Goal: Task Accomplishment & Management: Use online tool/utility

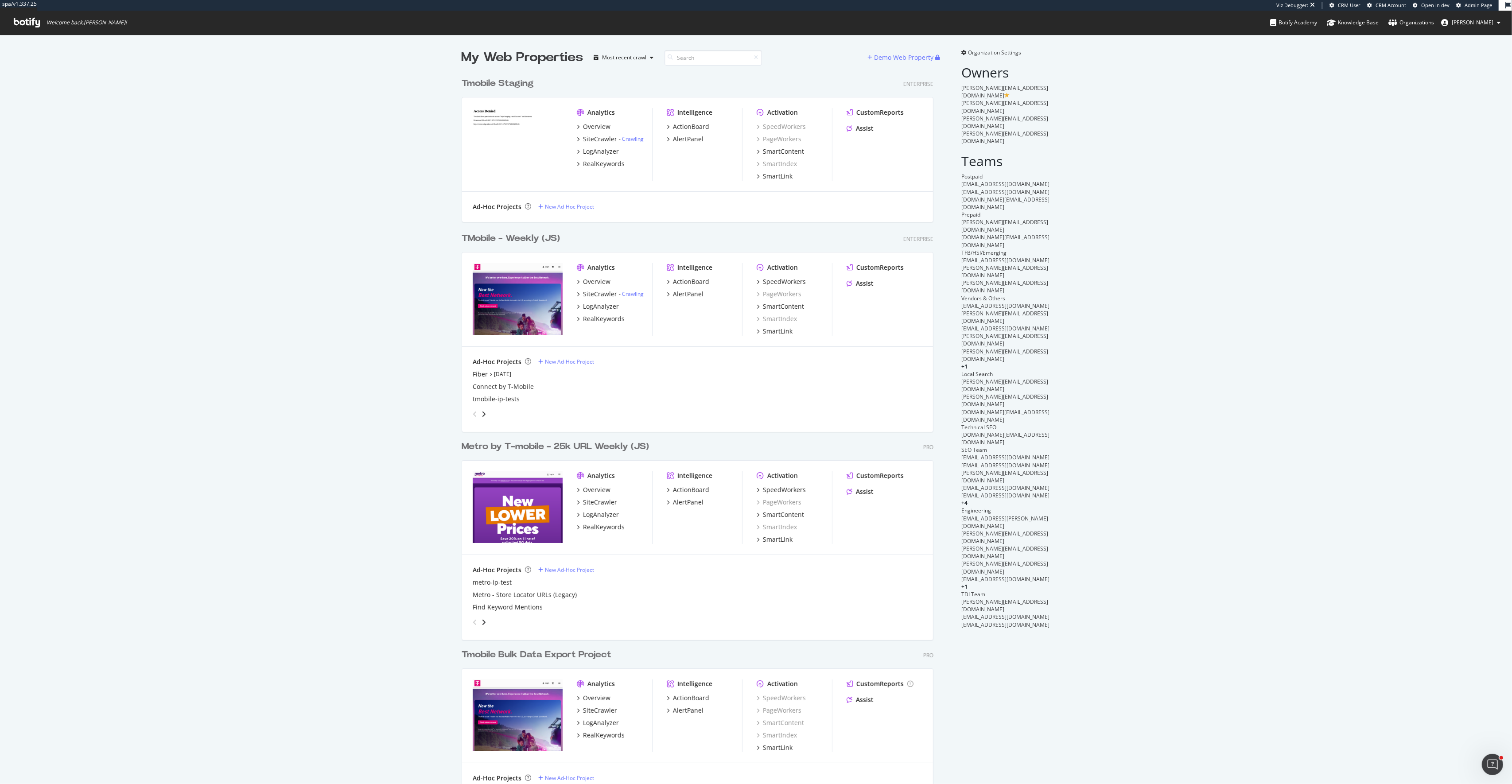
scroll to position [726, 479]
click at [783, 279] on div "SpeedWorkers" at bounding box center [784, 281] width 43 height 9
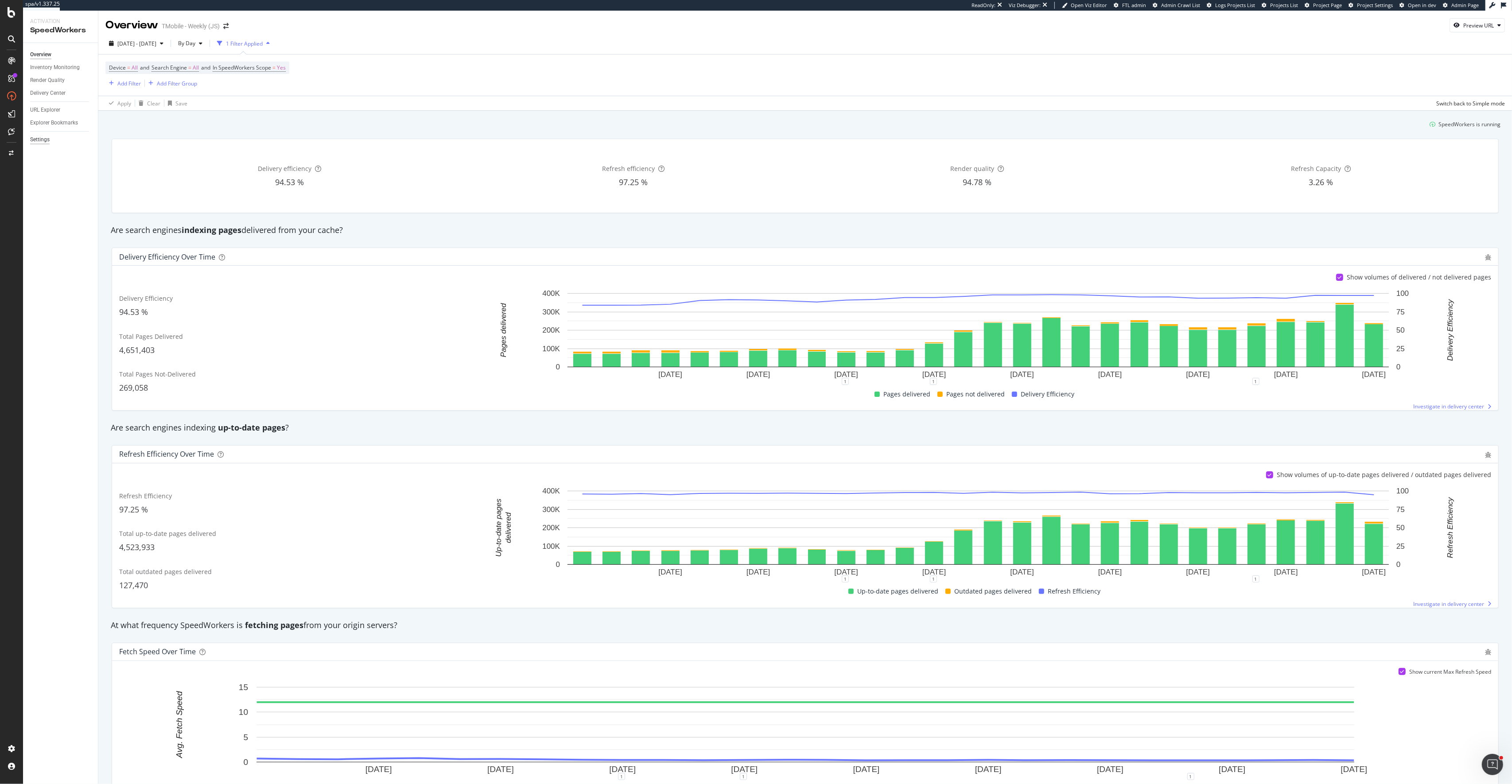
click at [39, 138] on div "Settings" at bounding box center [39, 140] width 19 height 9
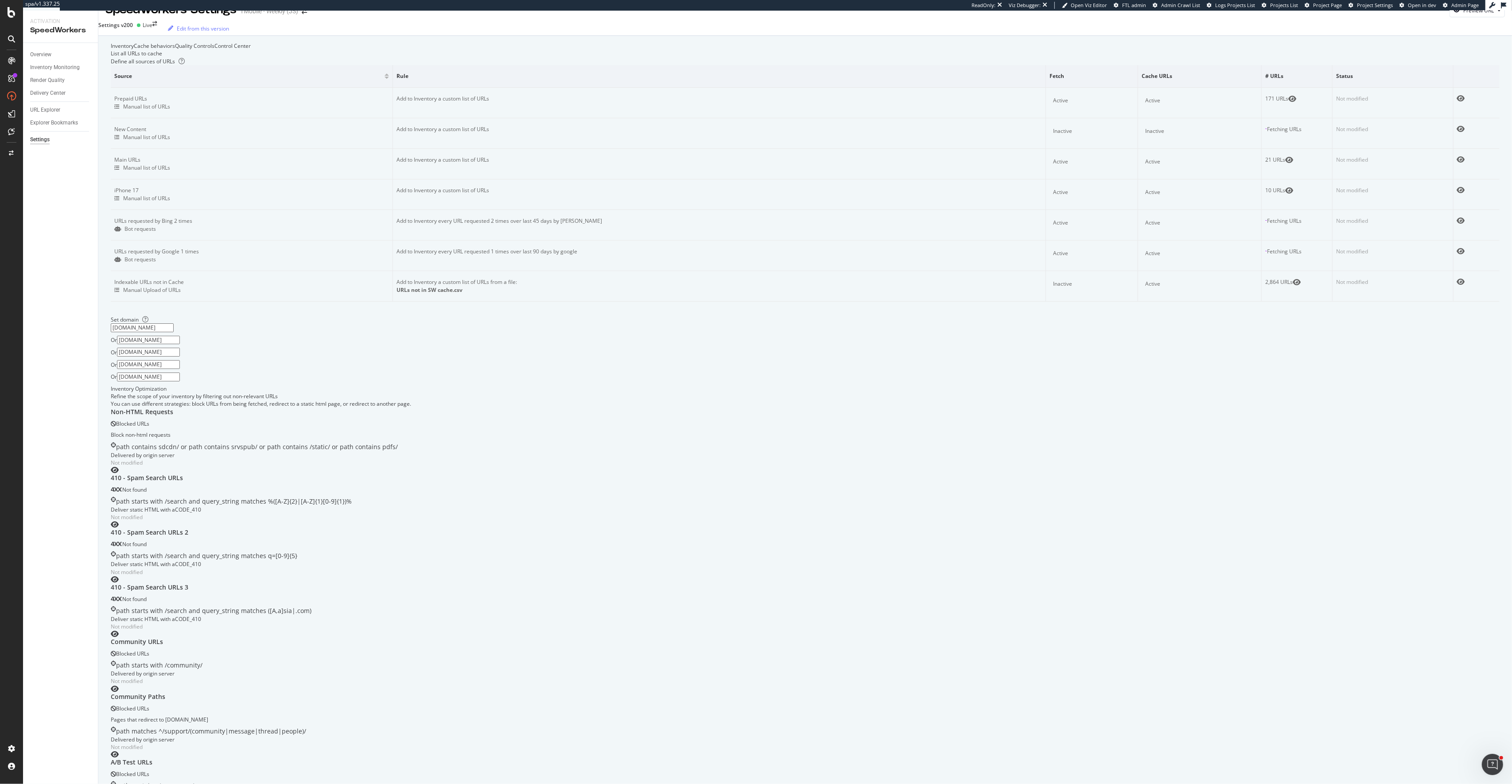
scroll to position [19, 0]
click at [45, 110] on div "URL Explorer" at bounding box center [45, 110] width 30 height 9
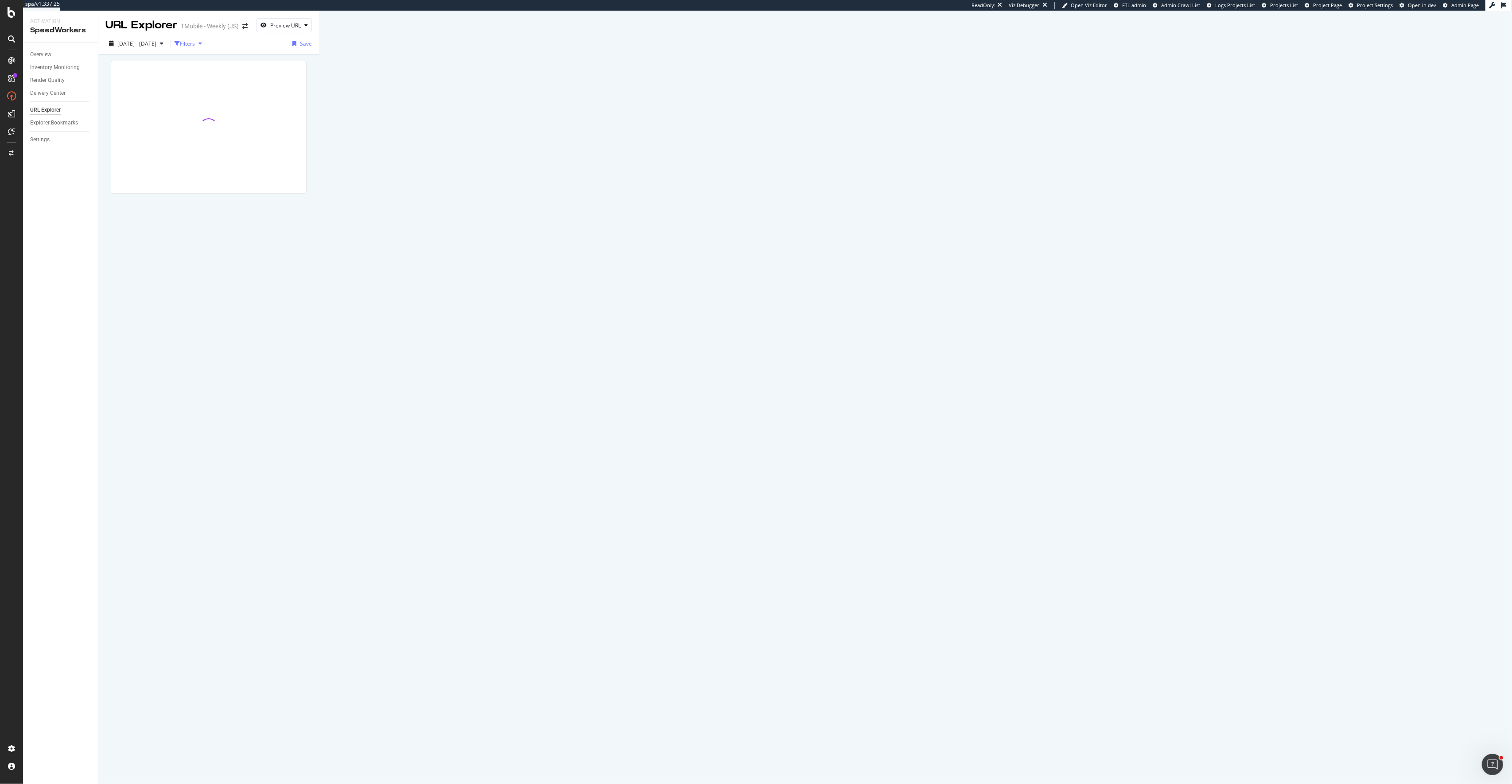
click at [205, 42] on div "button" at bounding box center [200, 43] width 11 height 5
drag, startPoint x: 146, startPoint y: 69, endPoint x: 138, endPoint y: 69, distance: 8.0
click at [146, 69] on div "button" at bounding box center [151, 67] width 12 height 5
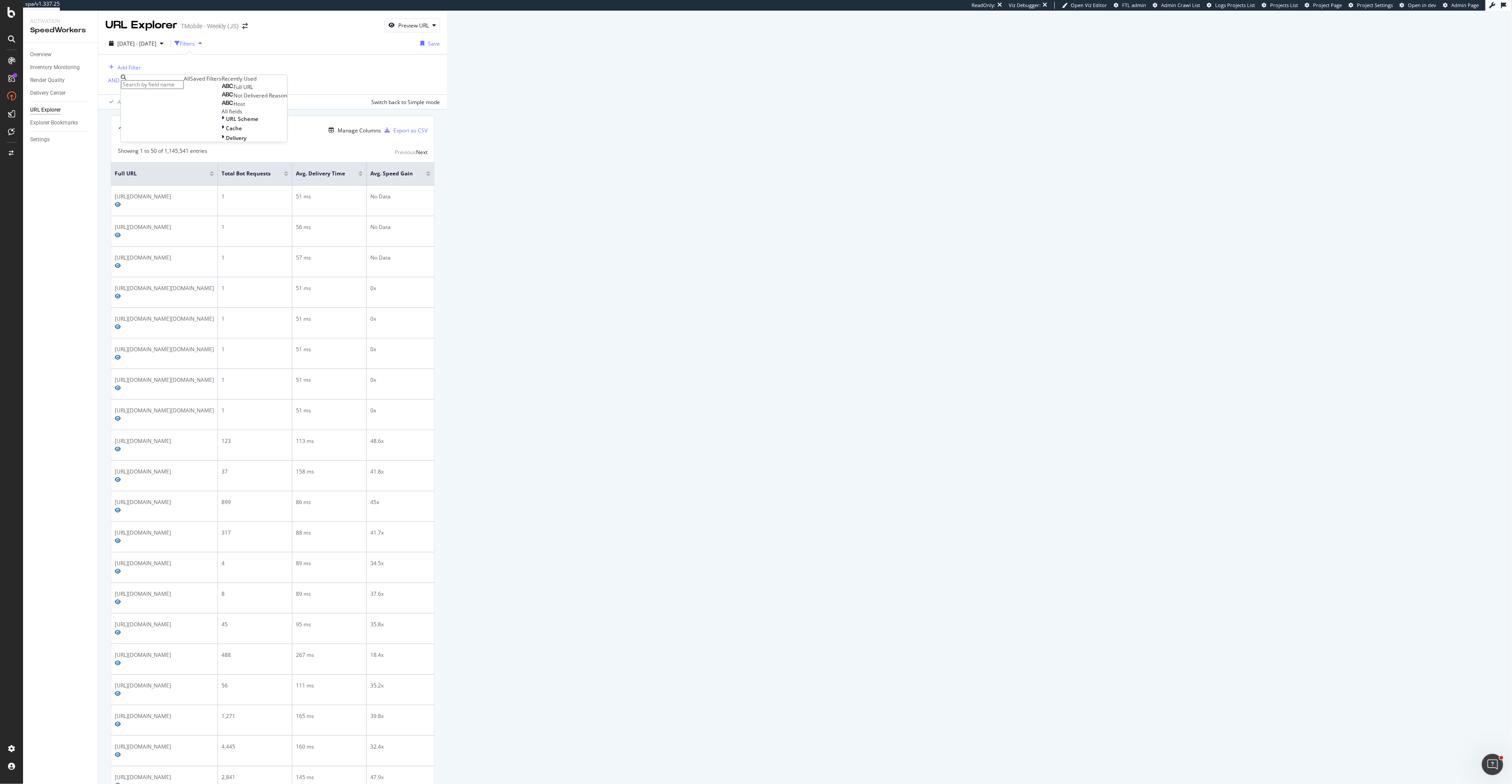
click at [221, 91] on div "Full URL" at bounding box center [237, 87] width 32 height 7
click at [159, 106] on input "text" at bounding box center [152, 101] width 63 height 9
type input "iphone-17"
click at [275, 100] on div "Apply" at bounding box center [282, 96] width 14 height 8
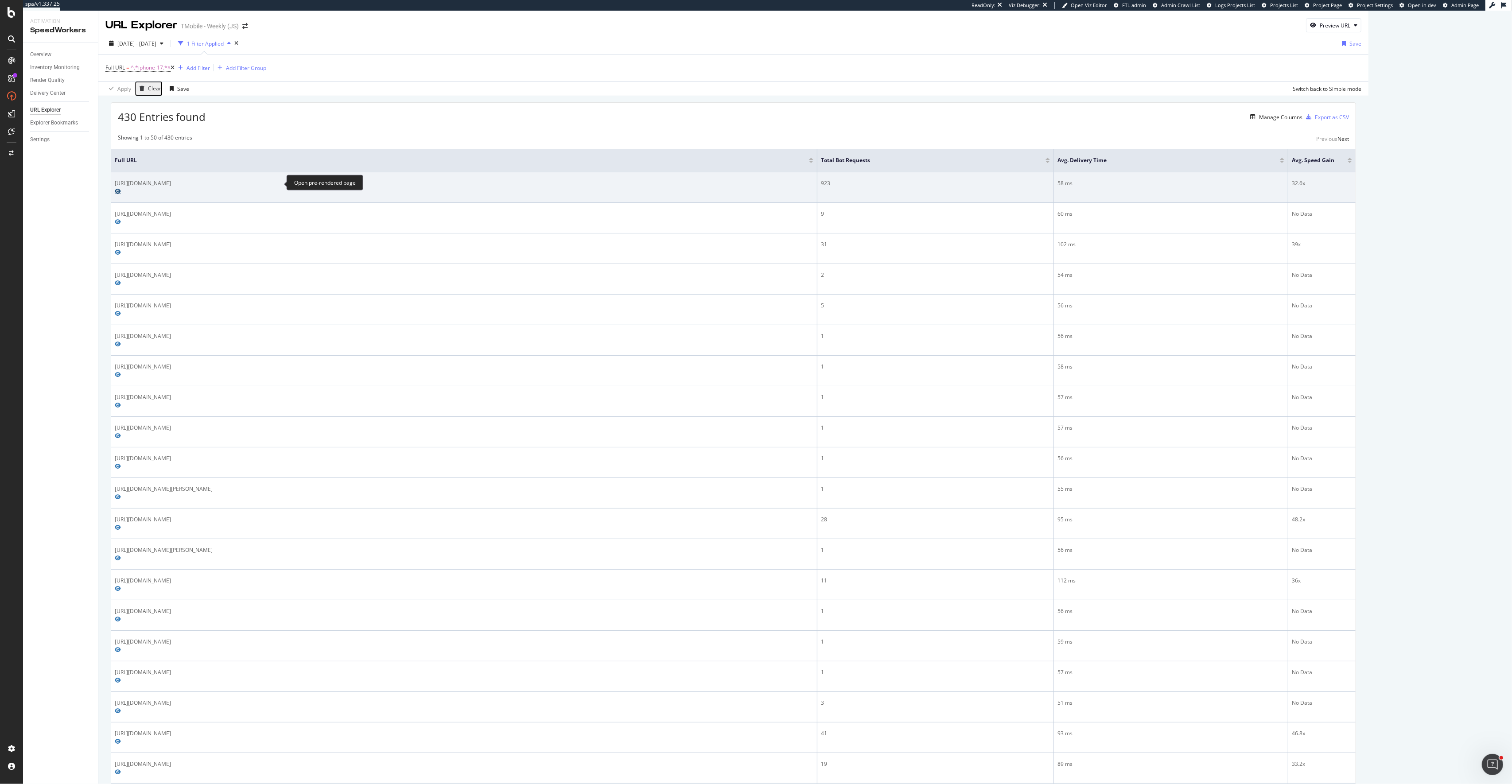
click at [121, 189] on icon "Preview https://www.t-mobile.com/cell-phone/apple-iphone-17-pro-max" at bounding box center [117, 191] width 6 height 5
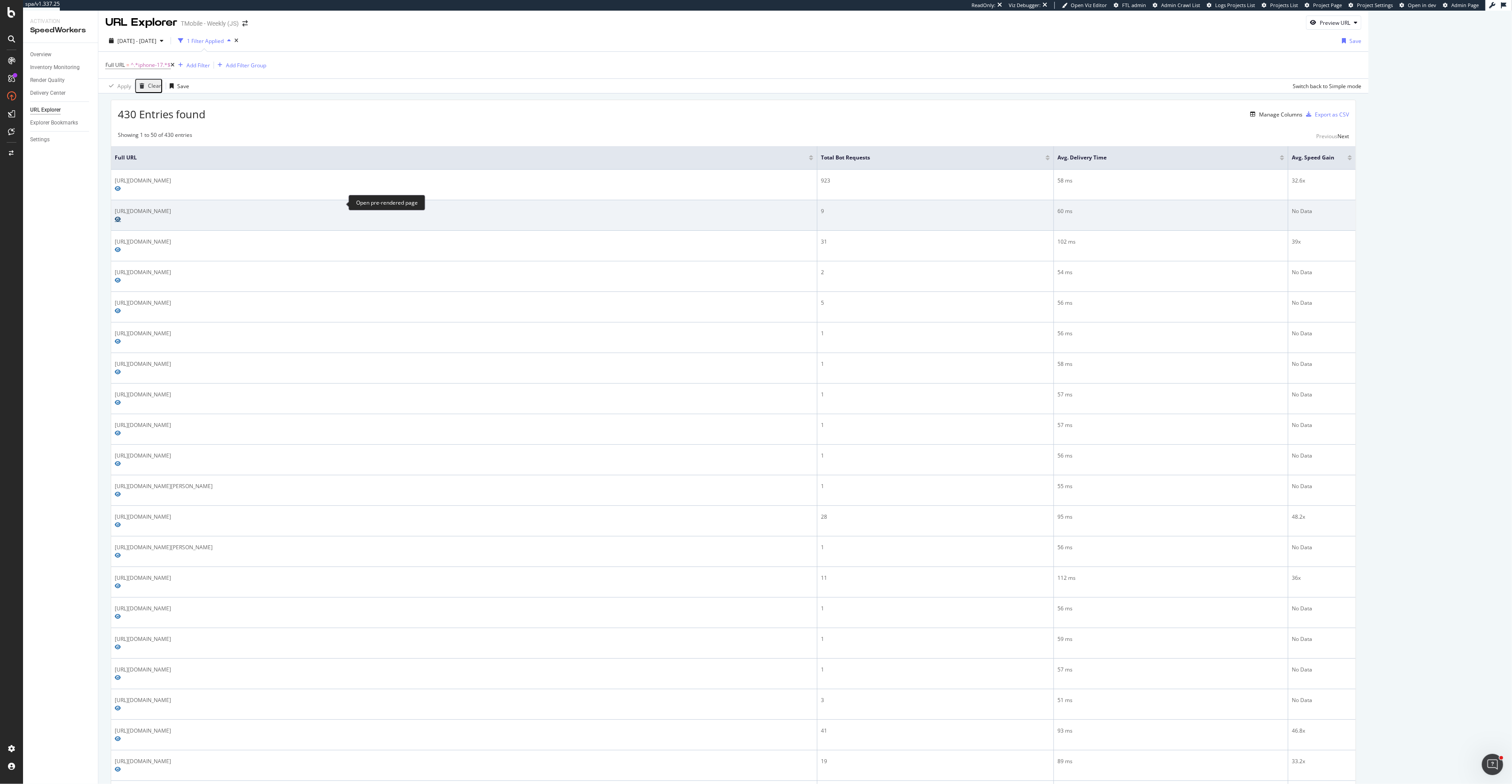
click at [121, 217] on icon "Preview https://www.t-mobile.com/business/cell-phone/apple-iphone-17-pro?sku=19…" at bounding box center [117, 219] width 6 height 5
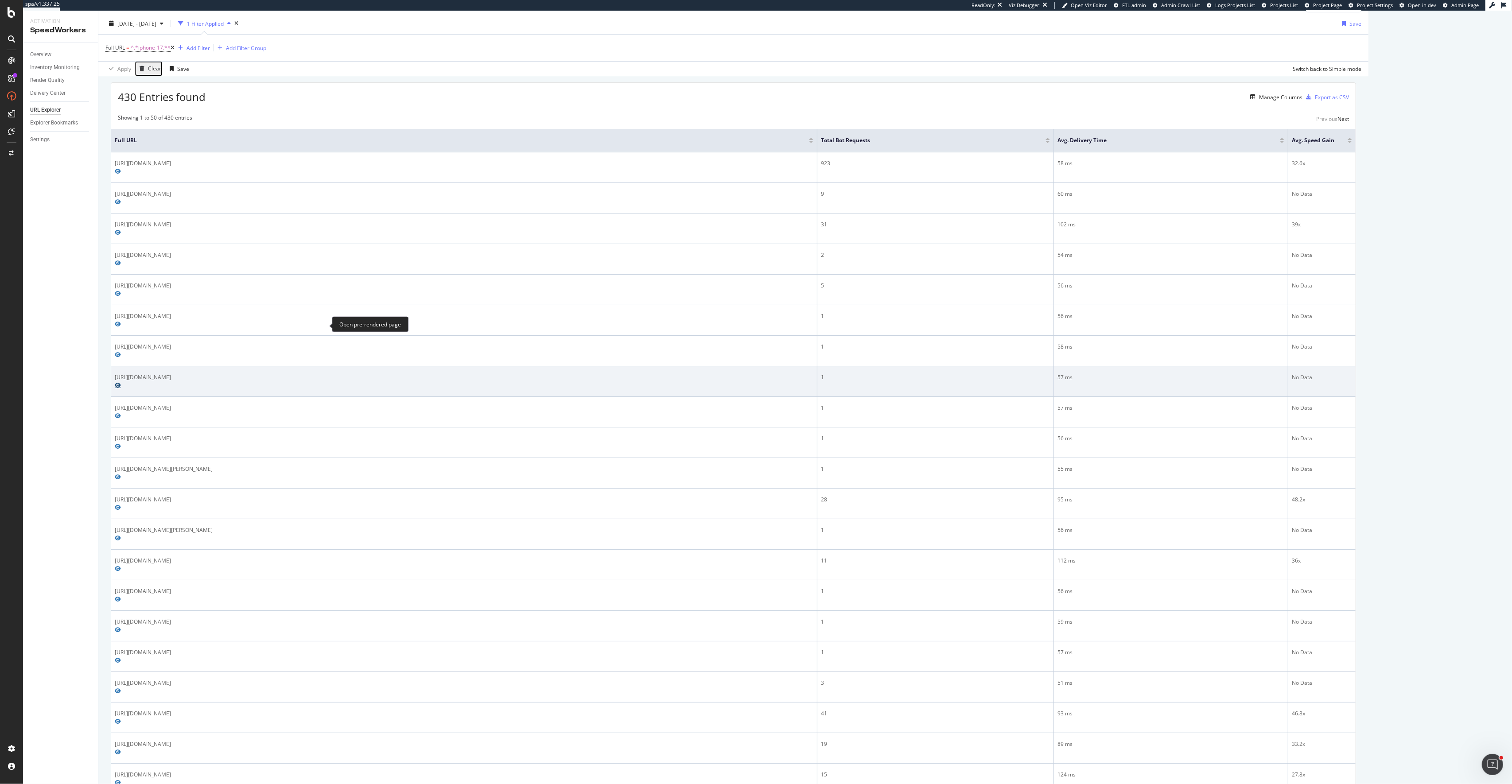
click at [121, 383] on icon "Preview https://es.t-mobile.com/accessory/apple-silicone-case-with-magsafe-for-…" at bounding box center [117, 385] width 6 height 5
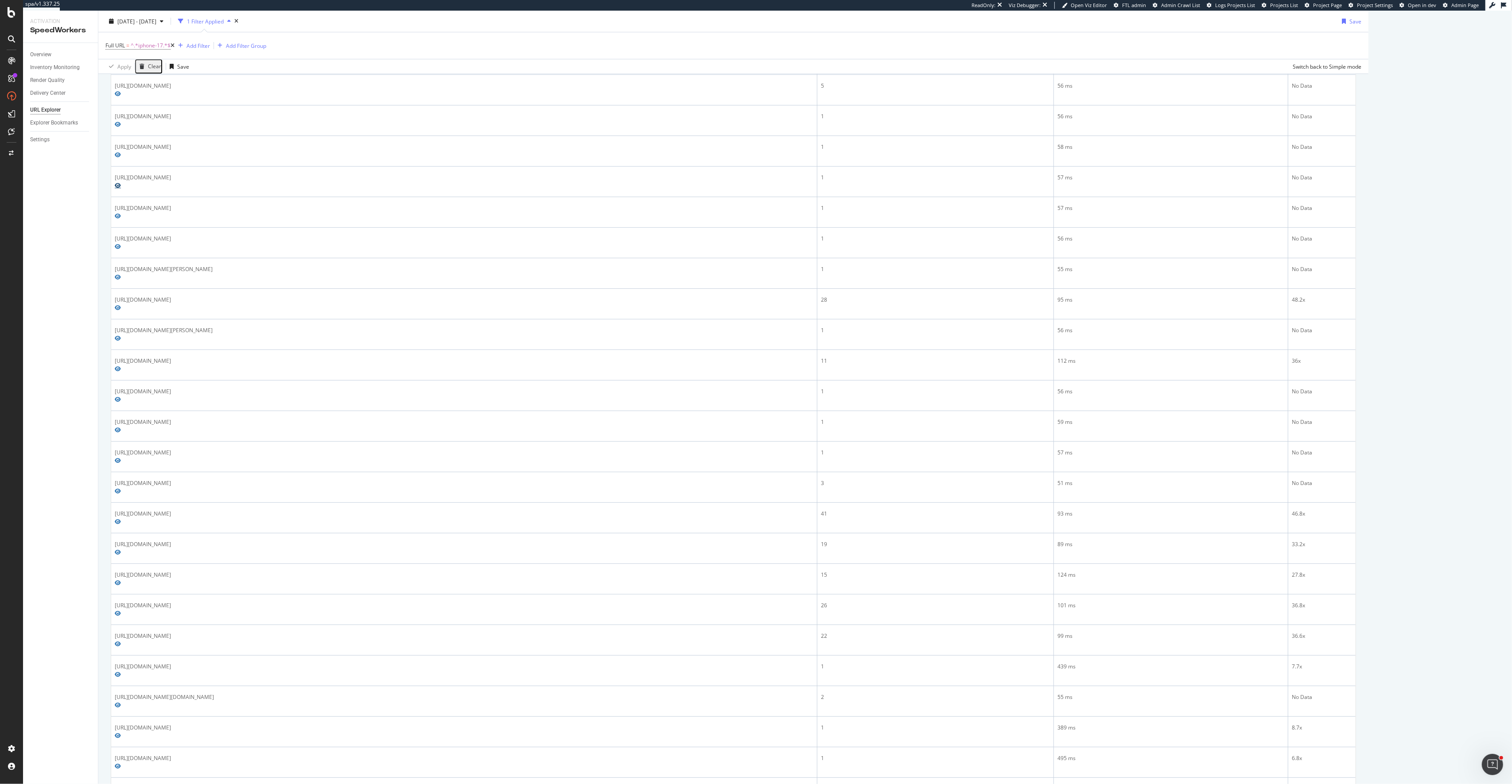
scroll to position [577, 0]
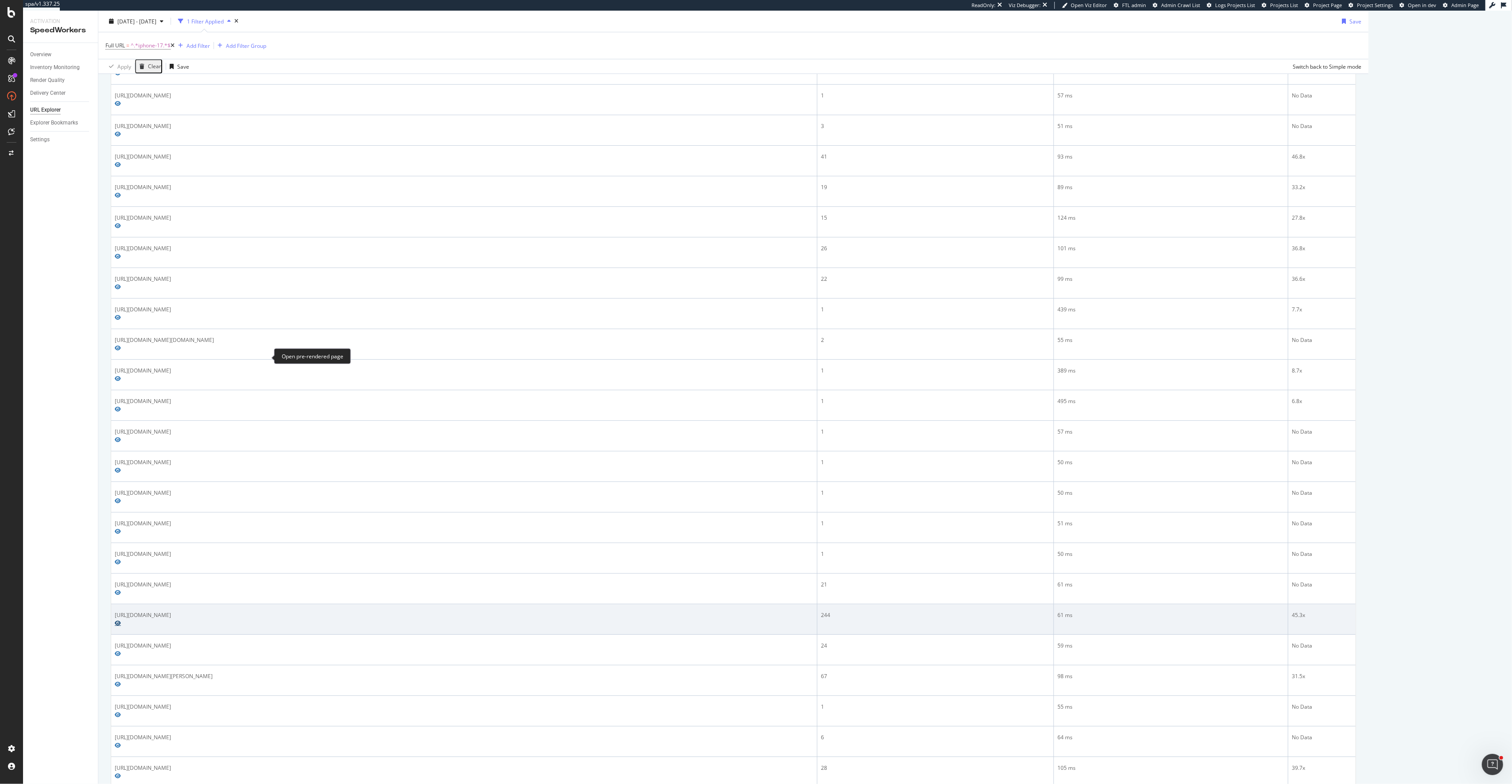
click at [121, 620] on icon "Preview https://www.t-mobile.com/cell-phone/apple-iphone-17-pro" at bounding box center [117, 623] width 6 height 5
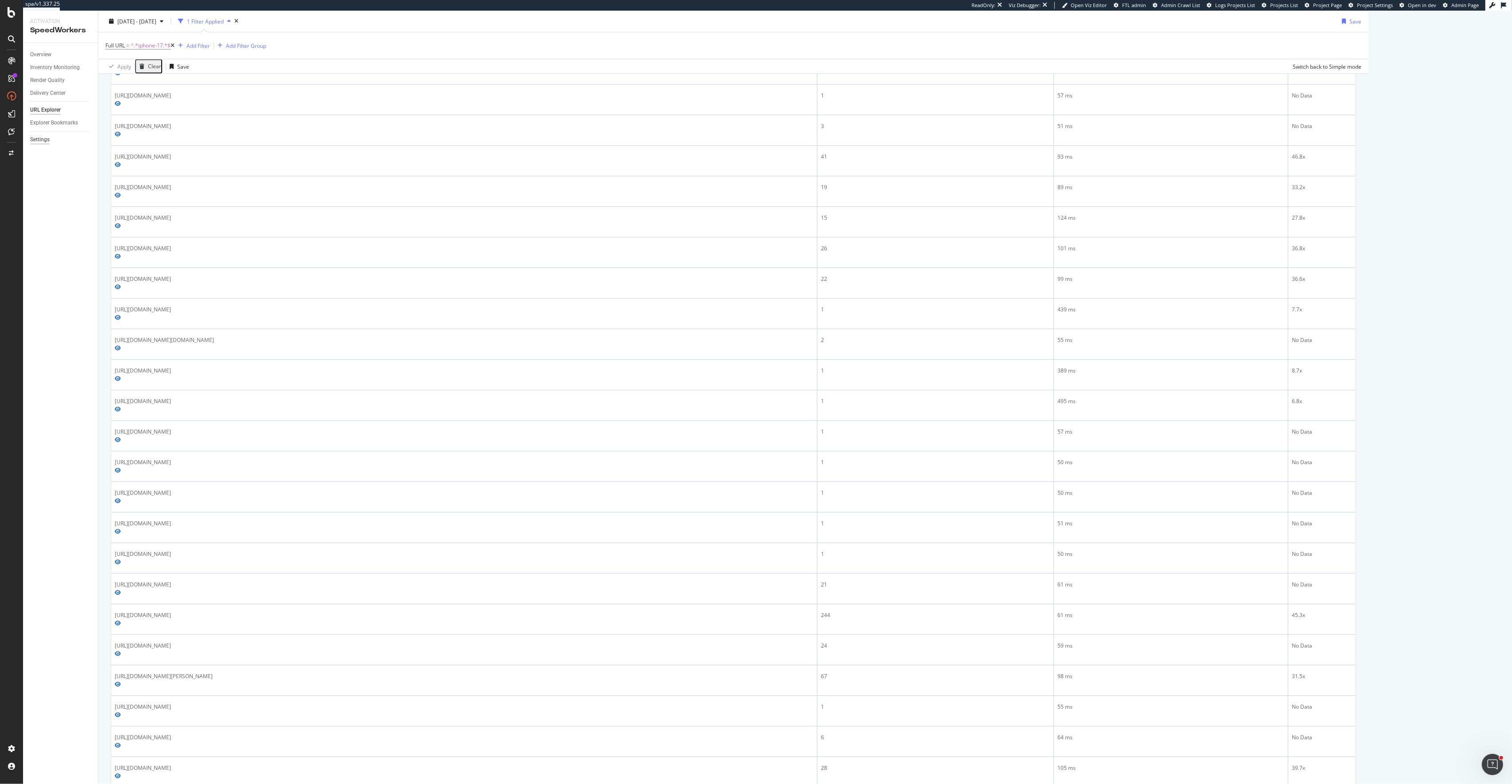
click at [45, 137] on div "Settings" at bounding box center [39, 140] width 19 height 9
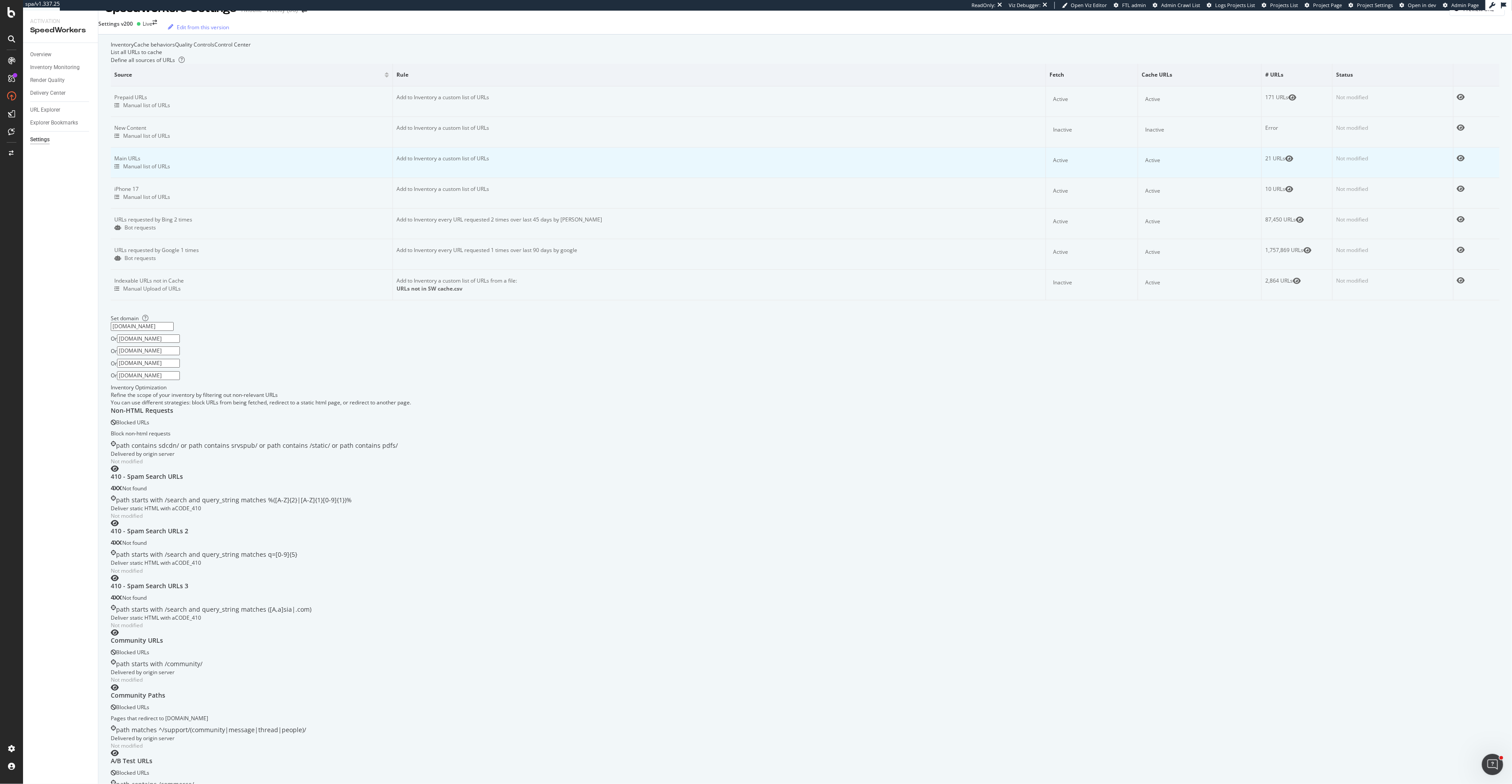
scroll to position [15, 0]
click at [1285, 194] on icon "eye" at bounding box center [1290, 191] width 8 height 7
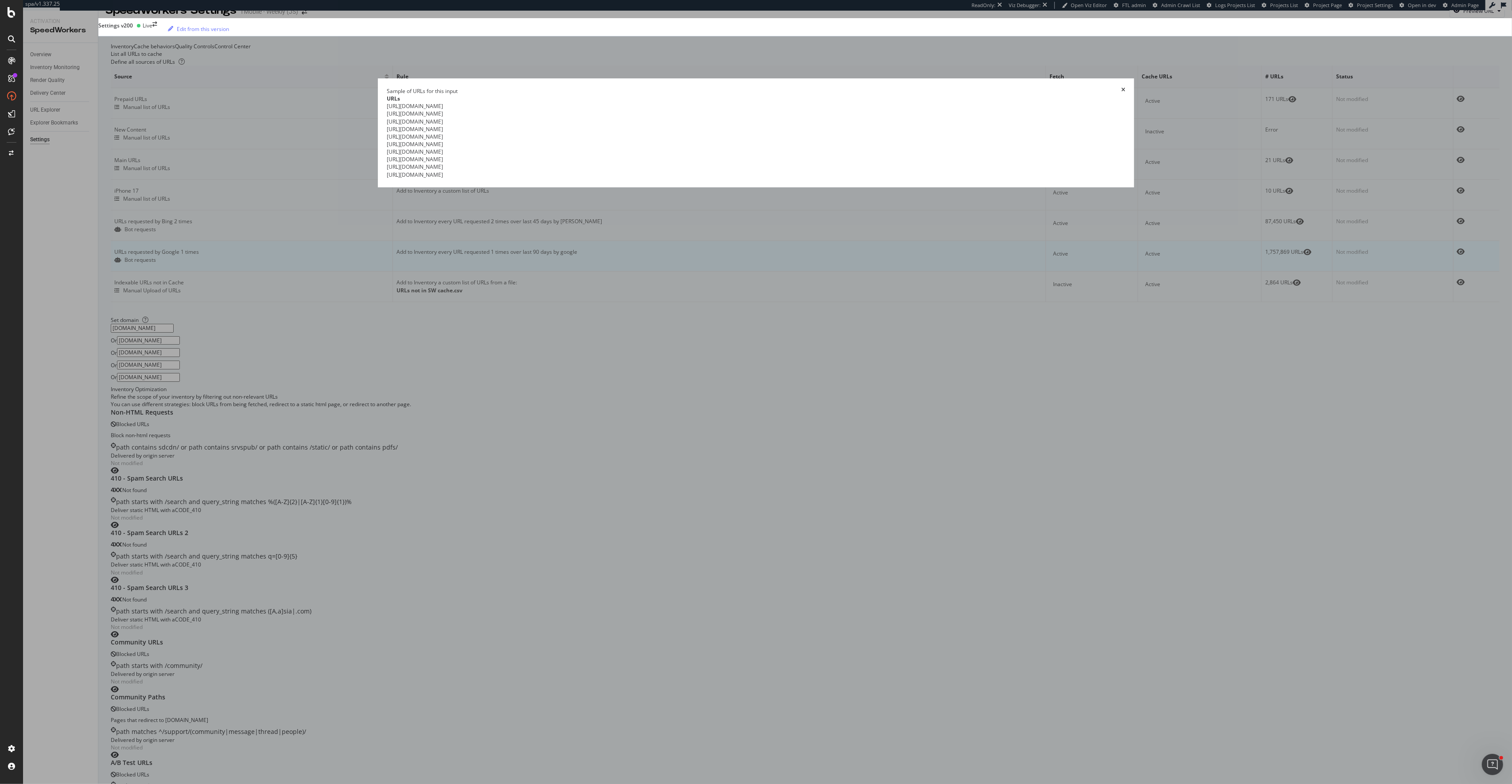
click at [1121, 95] on icon "times" at bounding box center [1123, 91] width 4 height 8
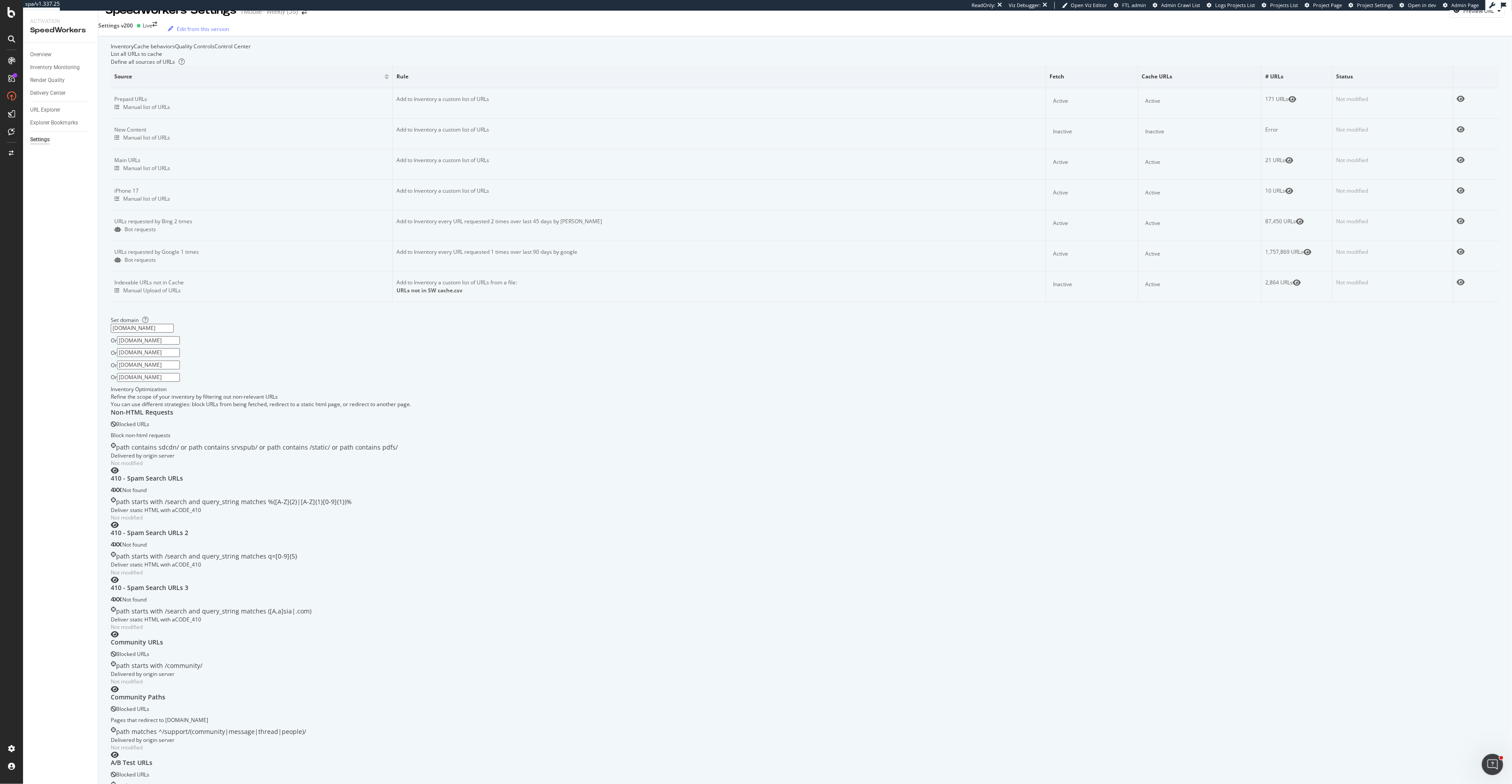
click at [174, 50] on div "Cache behaviors" at bounding box center [154, 46] width 41 height 8
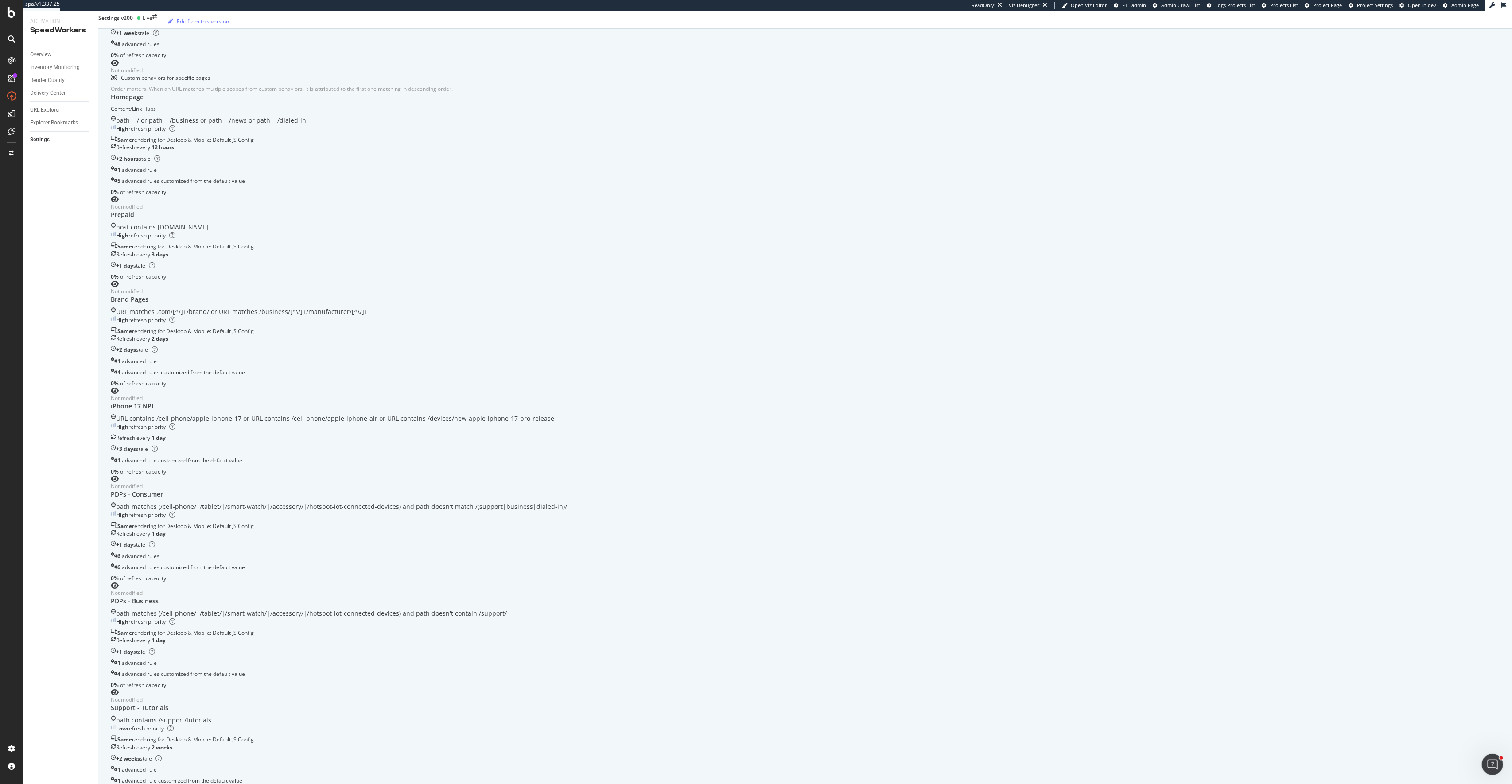
scroll to position [187, 0]
click at [762, 417] on div "High refresh priority" at bounding box center [805, 421] width 1389 height 8
click at [119, 471] on icon "eye" at bounding box center [115, 475] width 8 height 7
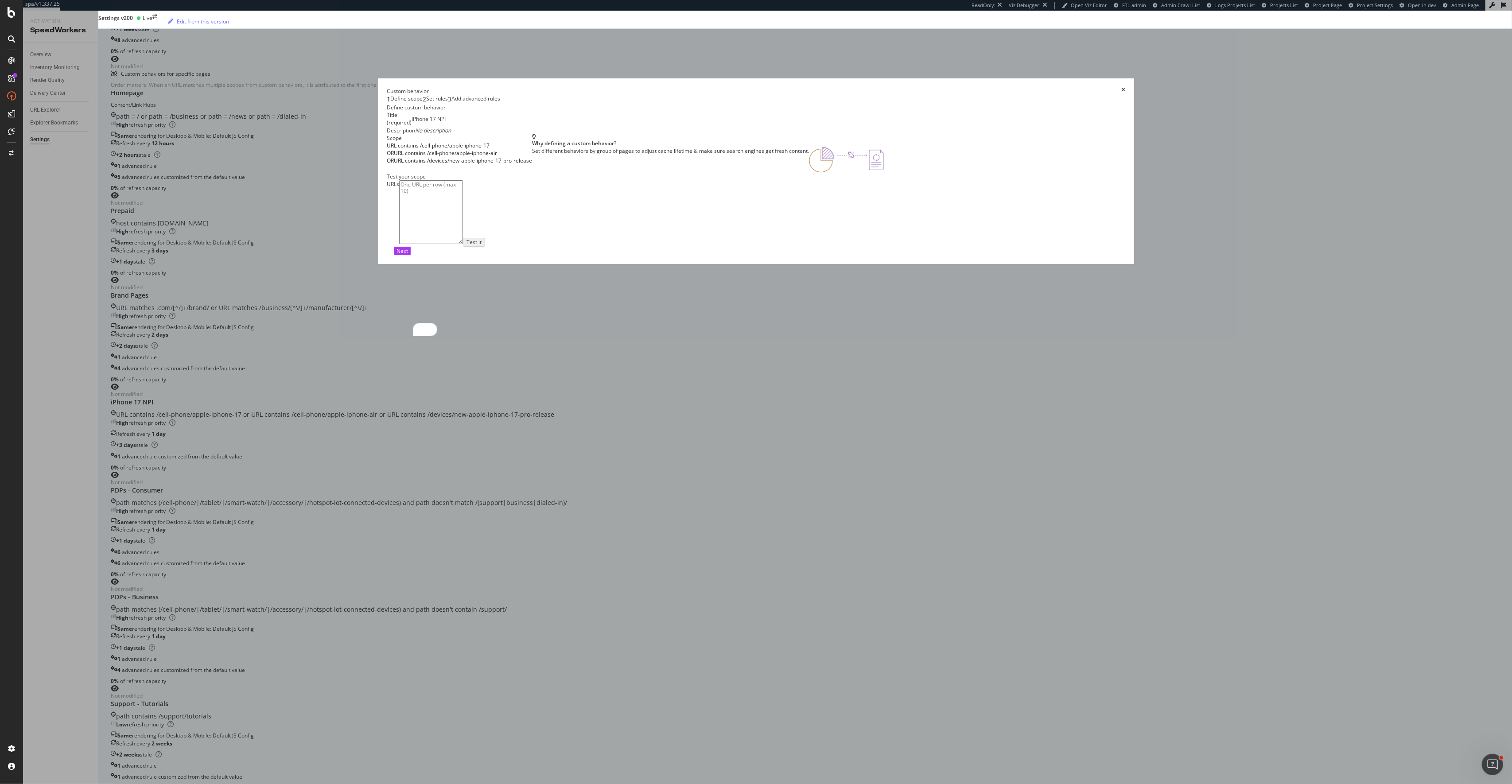
click at [1121, 95] on icon "times" at bounding box center [1123, 91] width 4 height 8
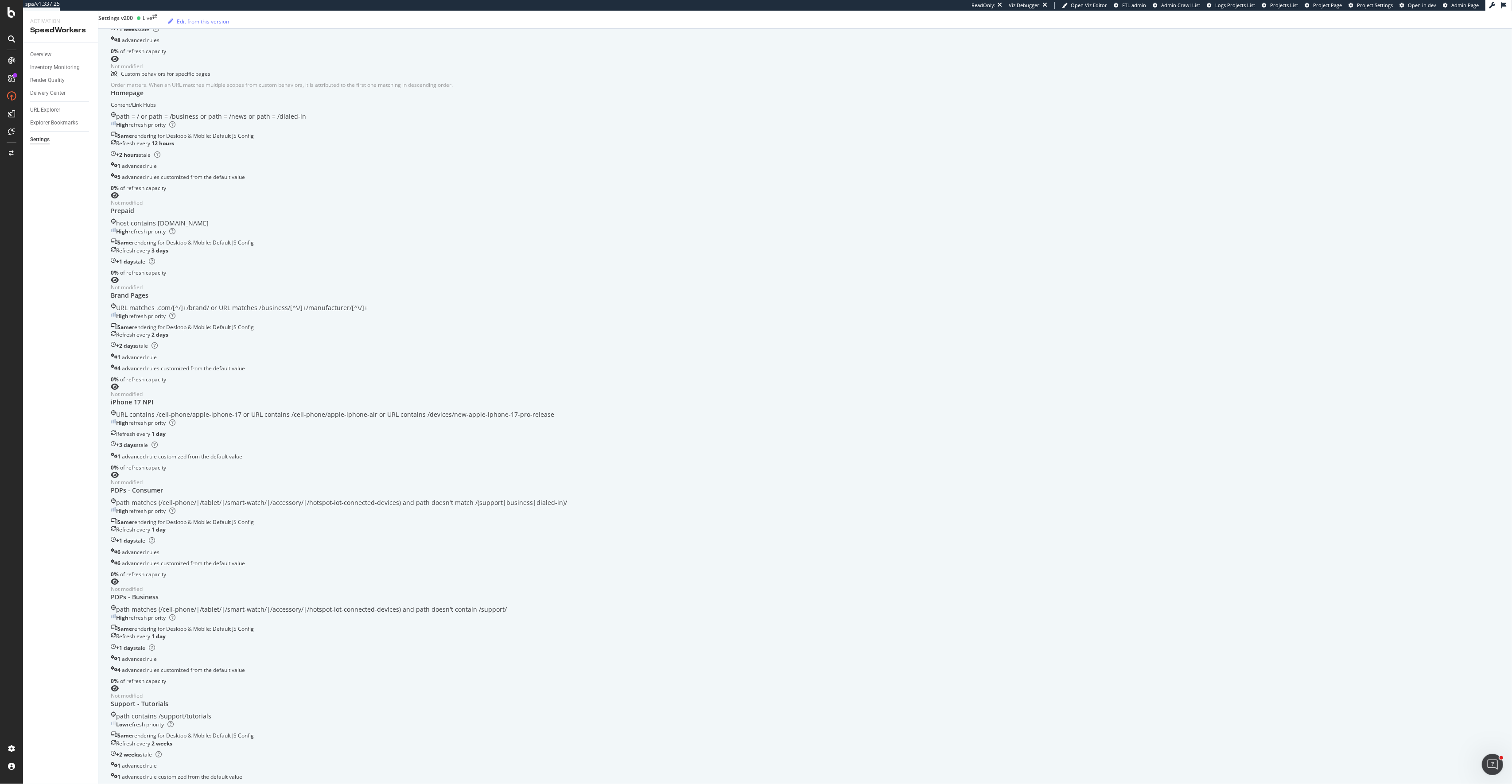
scroll to position [187, 0]
click at [725, 424] on div "High refresh priority" at bounding box center [805, 420] width 1389 height 8
click at [52, 109] on div "URL Explorer" at bounding box center [45, 110] width 30 height 9
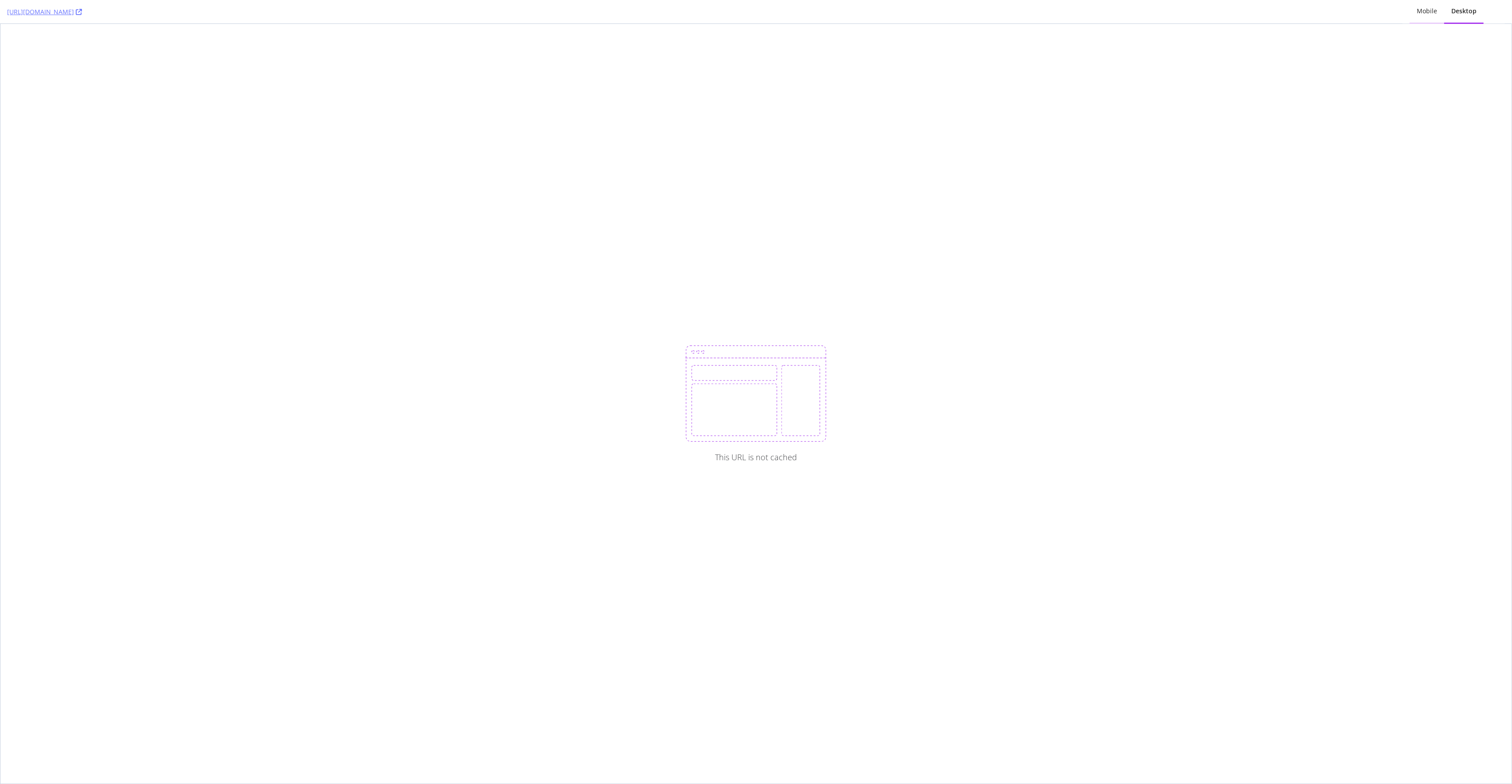
click div "Mobile"
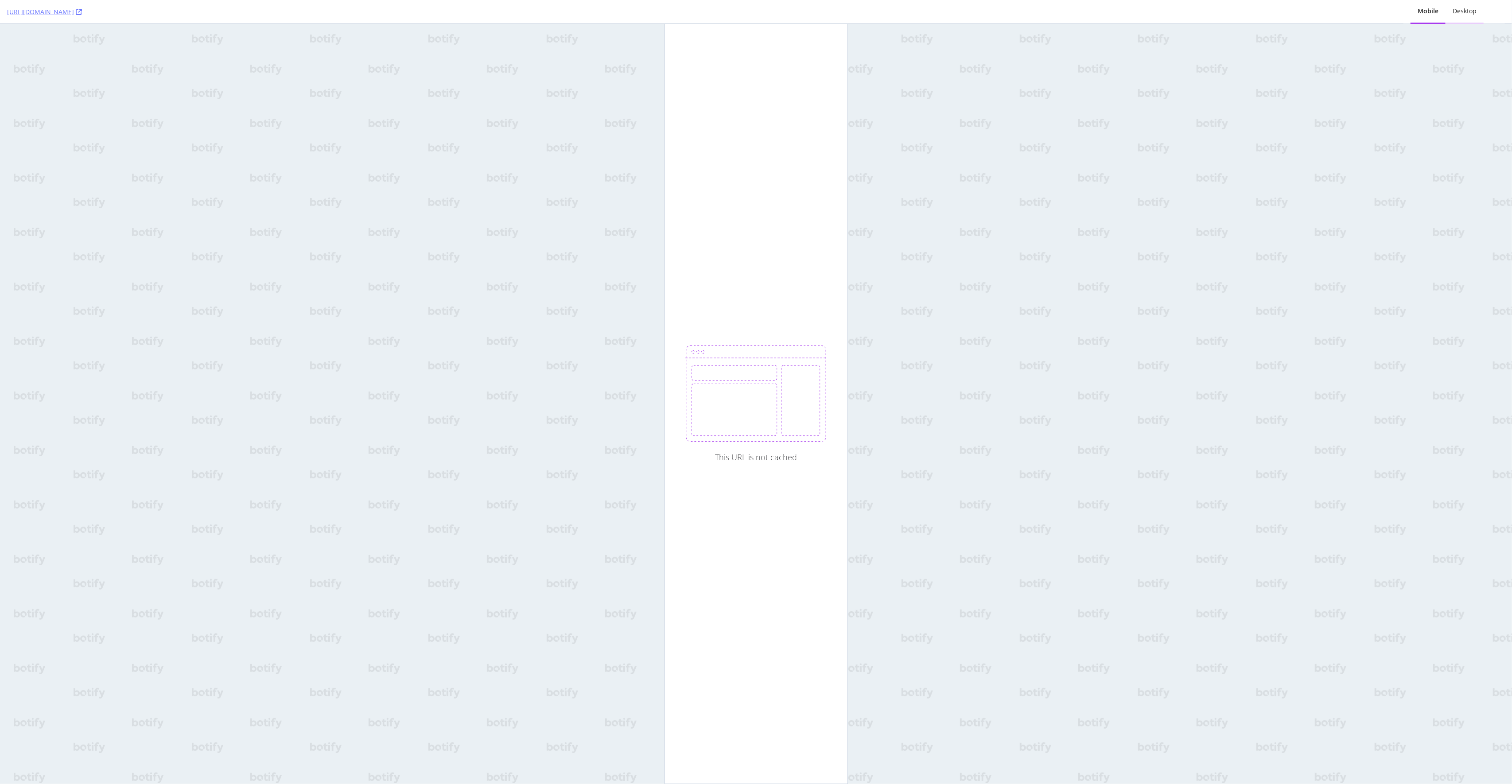
click div "Desktop"
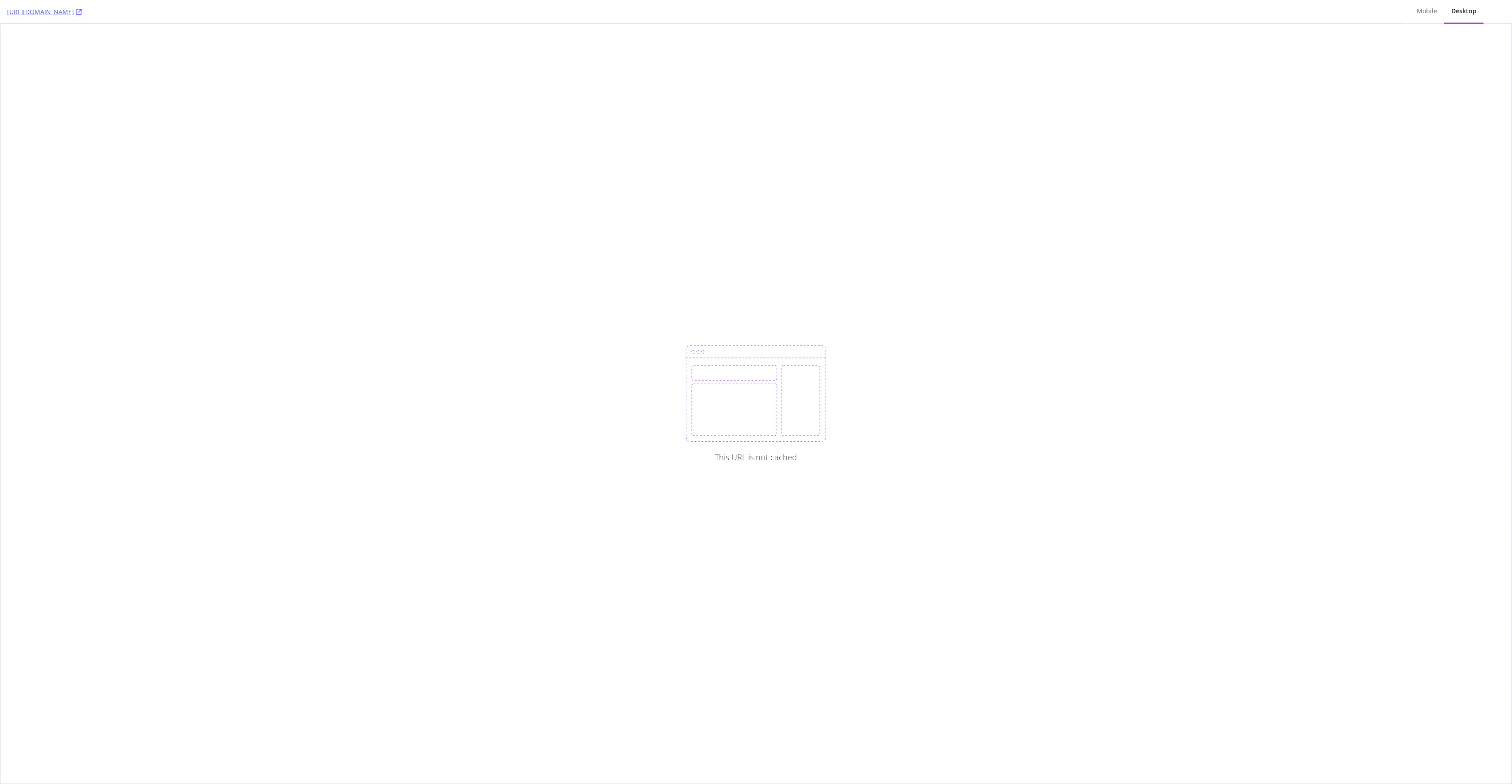
click at [183, 11] on div "[URL][DOMAIN_NAME]" at bounding box center [701, 12] width 1388 height 23
click at [82, 11] on icon at bounding box center [79, 12] width 6 height 6
click at [1426, 11] on div "Mobile" at bounding box center [1427, 11] width 21 height 9
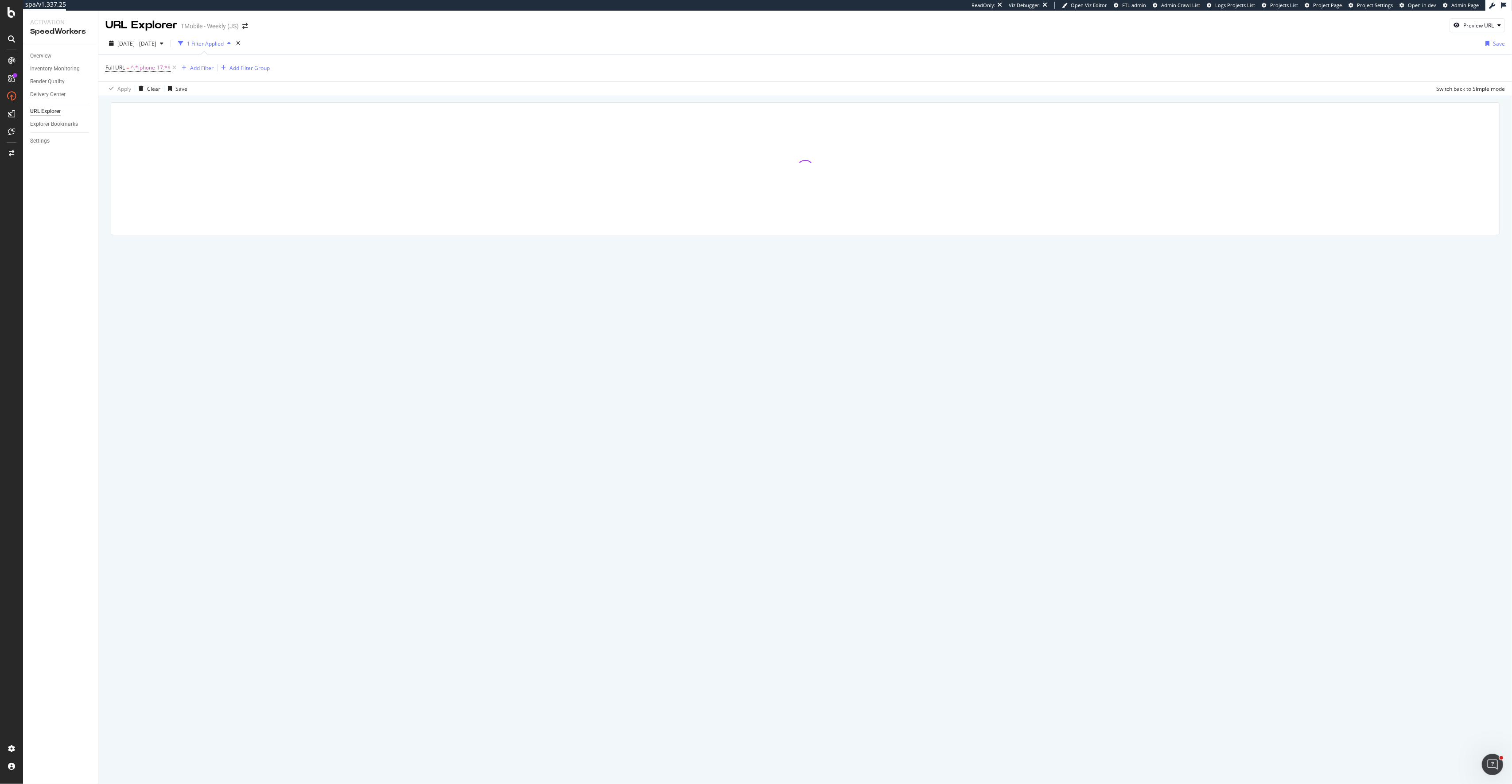
click at [299, 192] on div at bounding box center [805, 168] width 1388 height 132
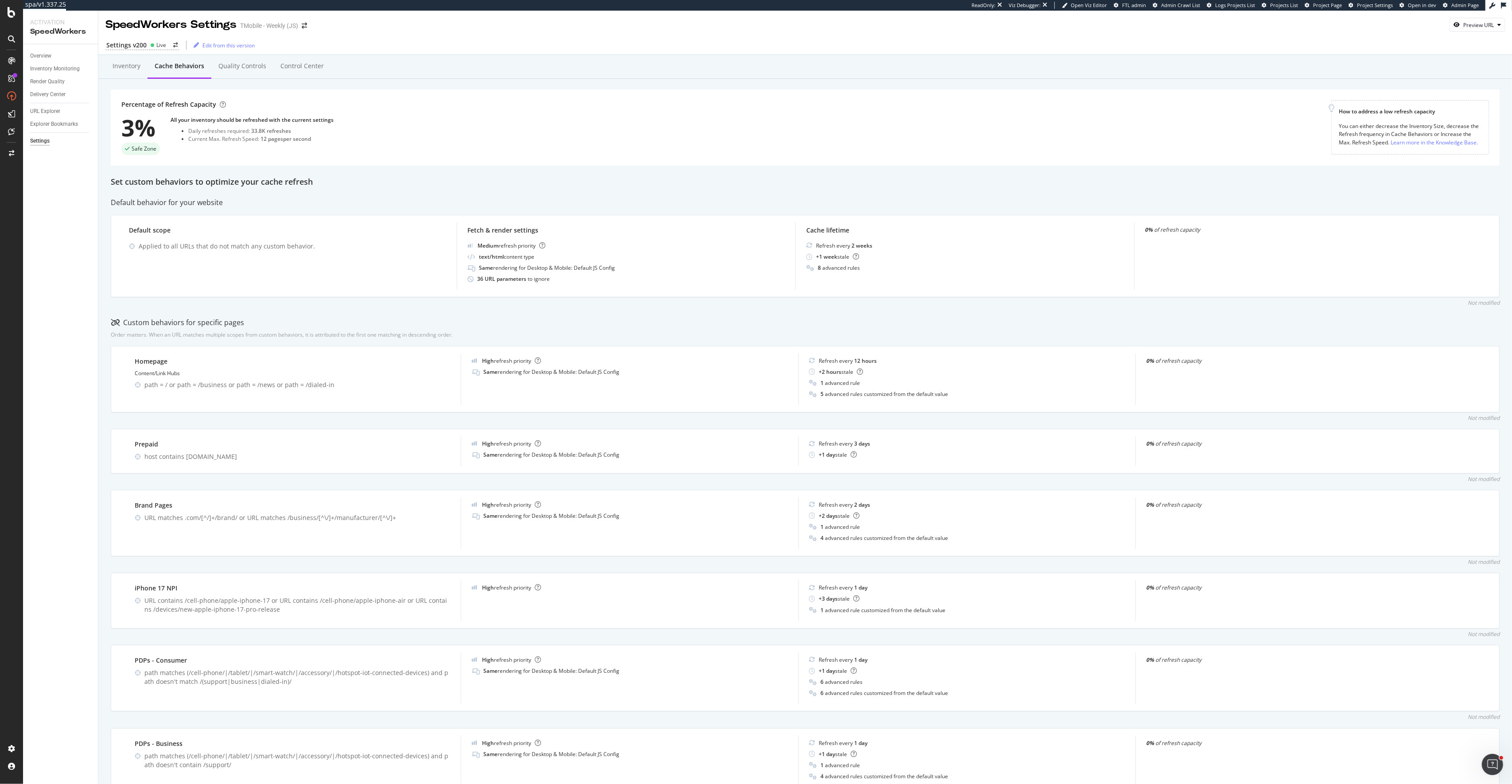
scroll to position [2, 0]
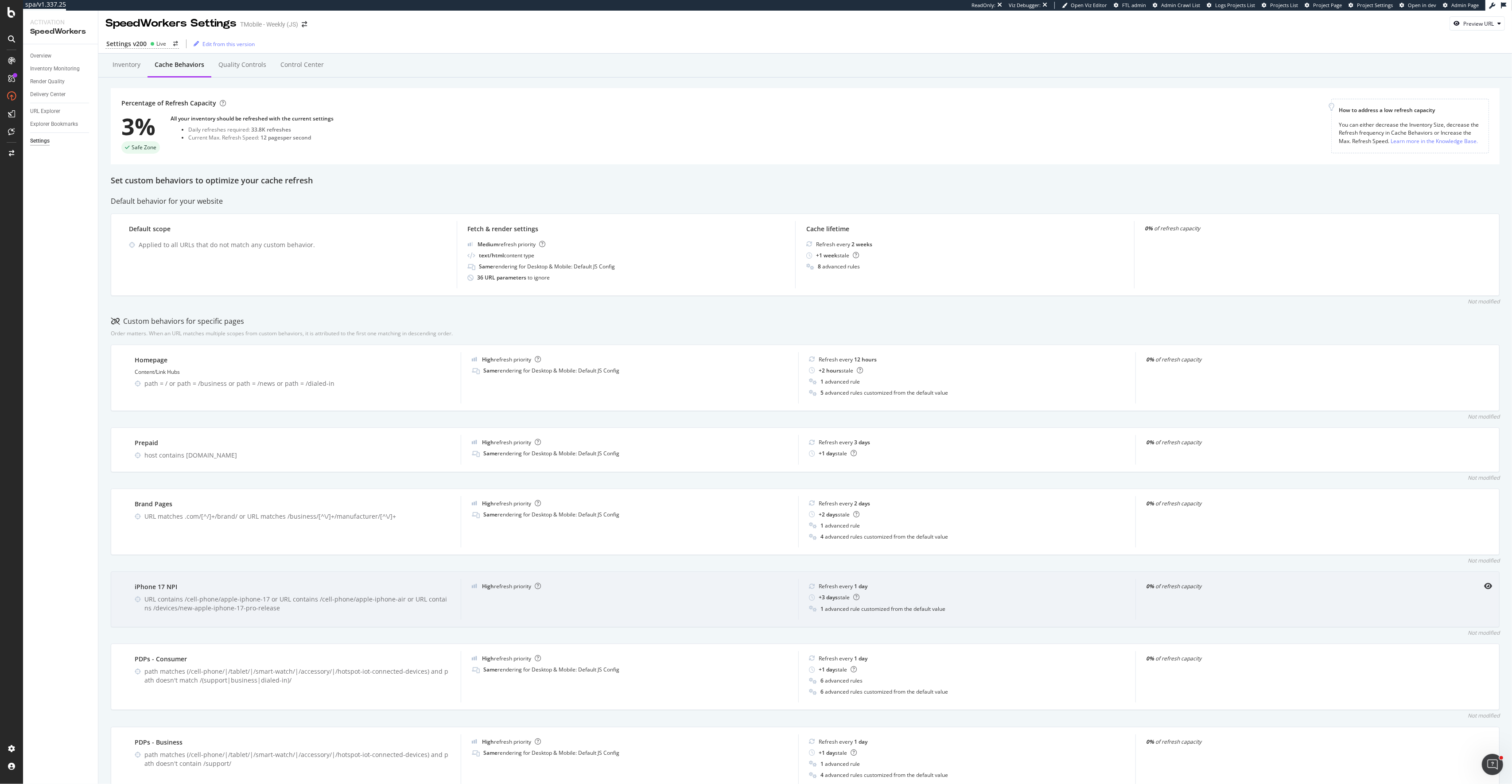
click at [1473, 594] on div "iPhone 17 NPI URL contains /cell-phone/apple-iphone-17 or URL contains /cell-ph…" at bounding box center [805, 599] width 1389 height 55
click at [1487, 589] on icon "eye" at bounding box center [1488, 586] width 8 height 7
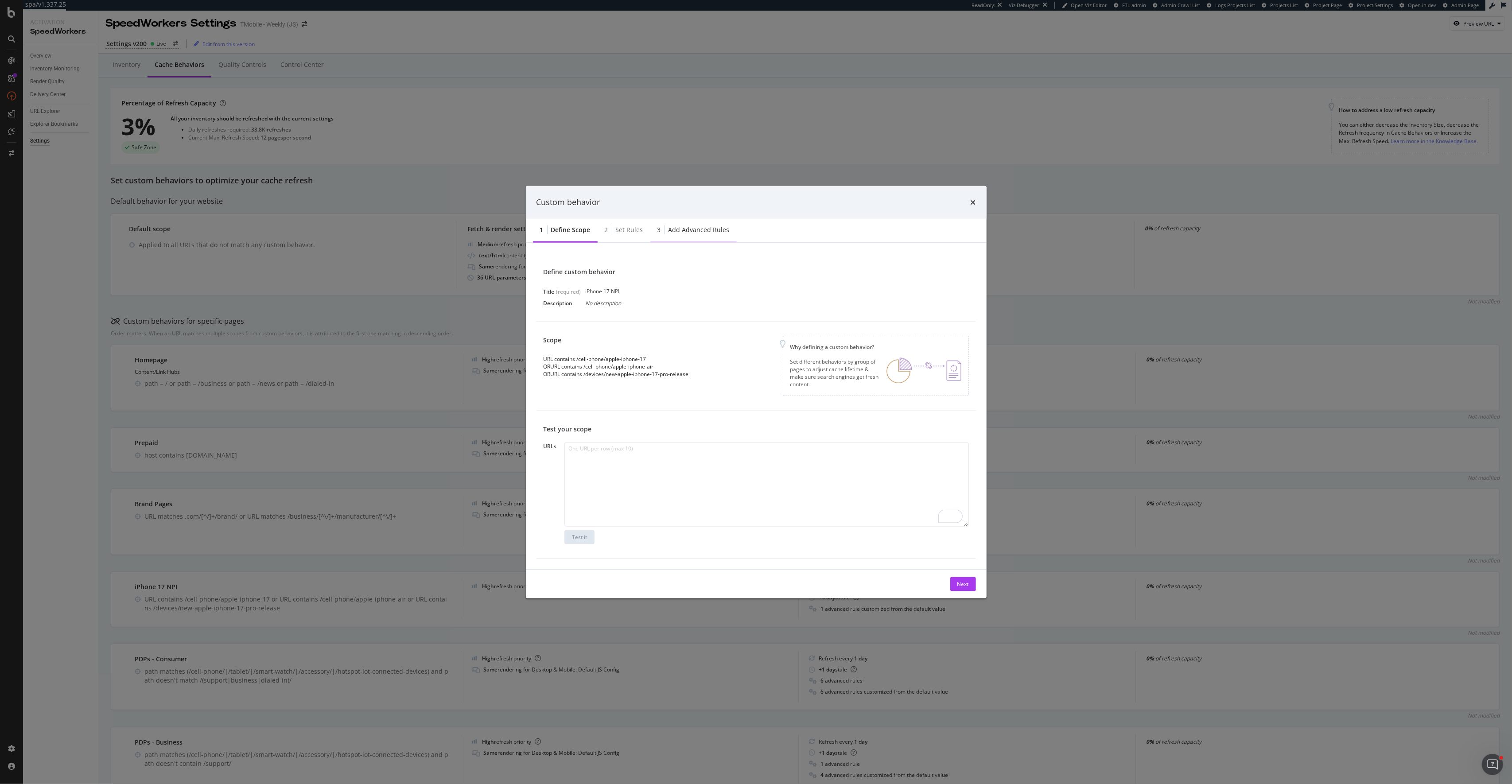
click at [687, 229] on div "Add advanced rules" at bounding box center [699, 229] width 61 height 9
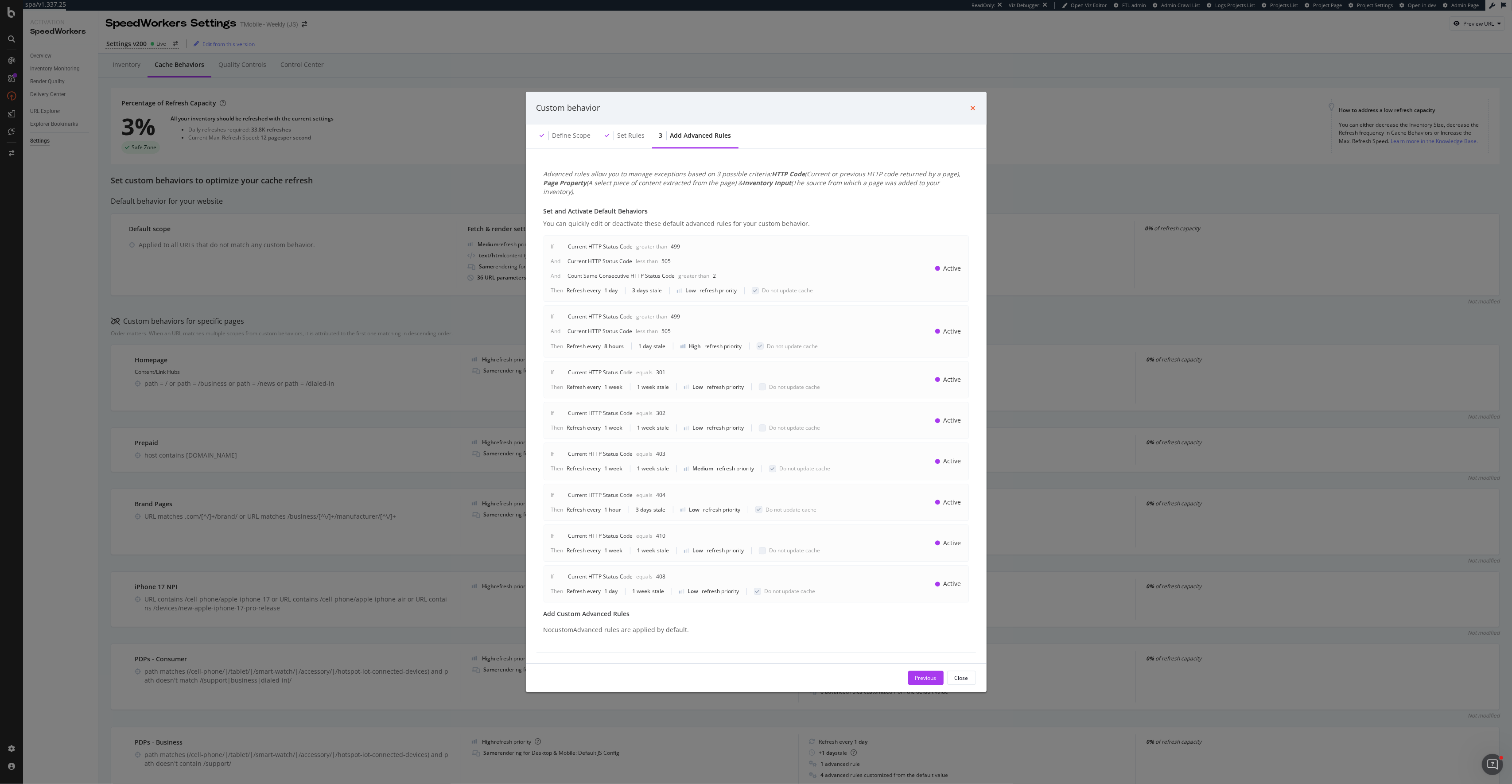
click at [973, 111] on icon "times" at bounding box center [973, 108] width 5 height 7
click at [973, 111] on div "Percentage of Refresh Capacity 3% Safe Zone All your inventory should be refres…" at bounding box center [726, 126] width 1210 height 55
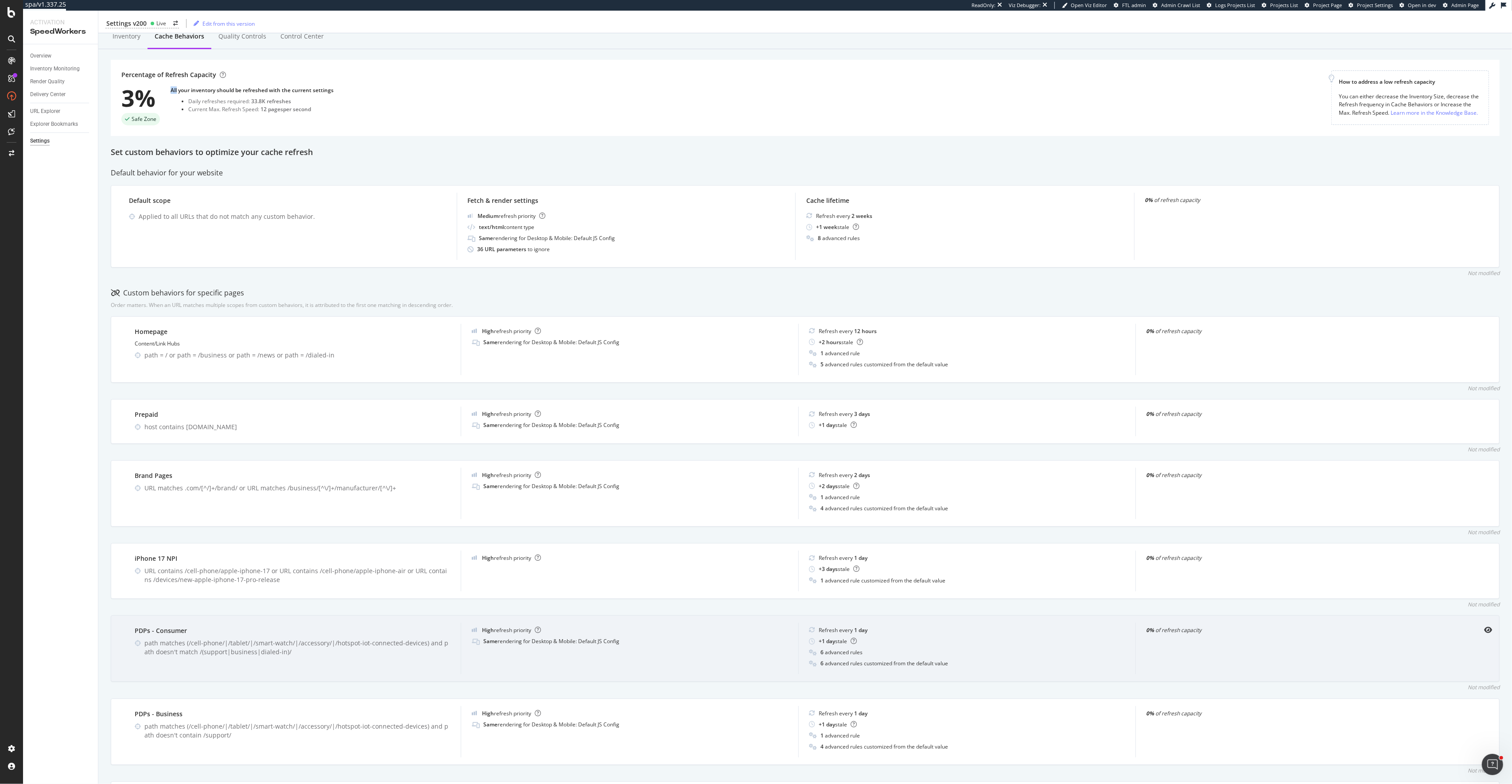
scroll to position [29, 0]
click at [1101, 673] on div "Refresh every 1 day + 1 day stale 6 advanced rules 6 advanced rules customized …" at bounding box center [967, 650] width 337 height 52
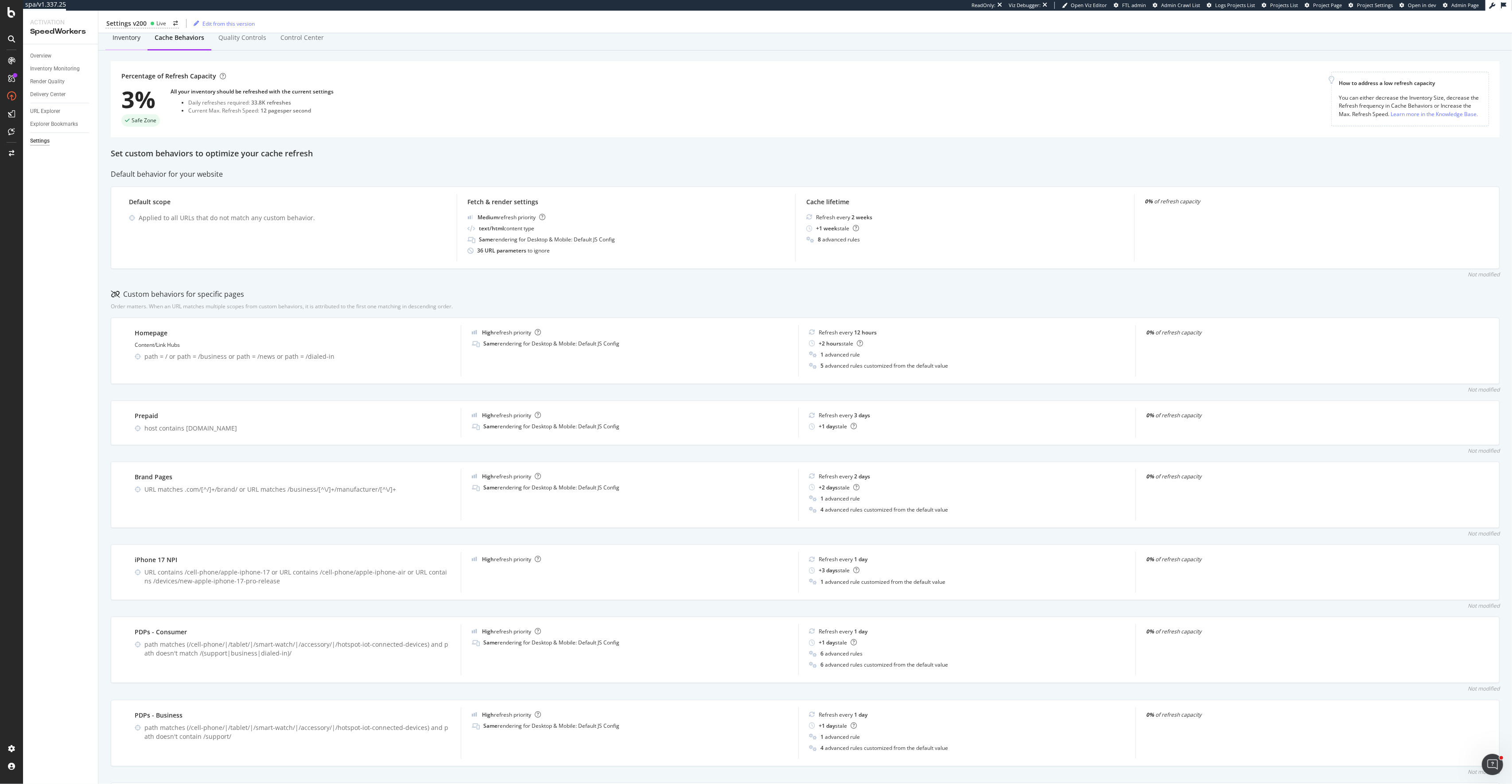
click at [114, 43] on div "Inventory" at bounding box center [127, 39] width 42 height 25
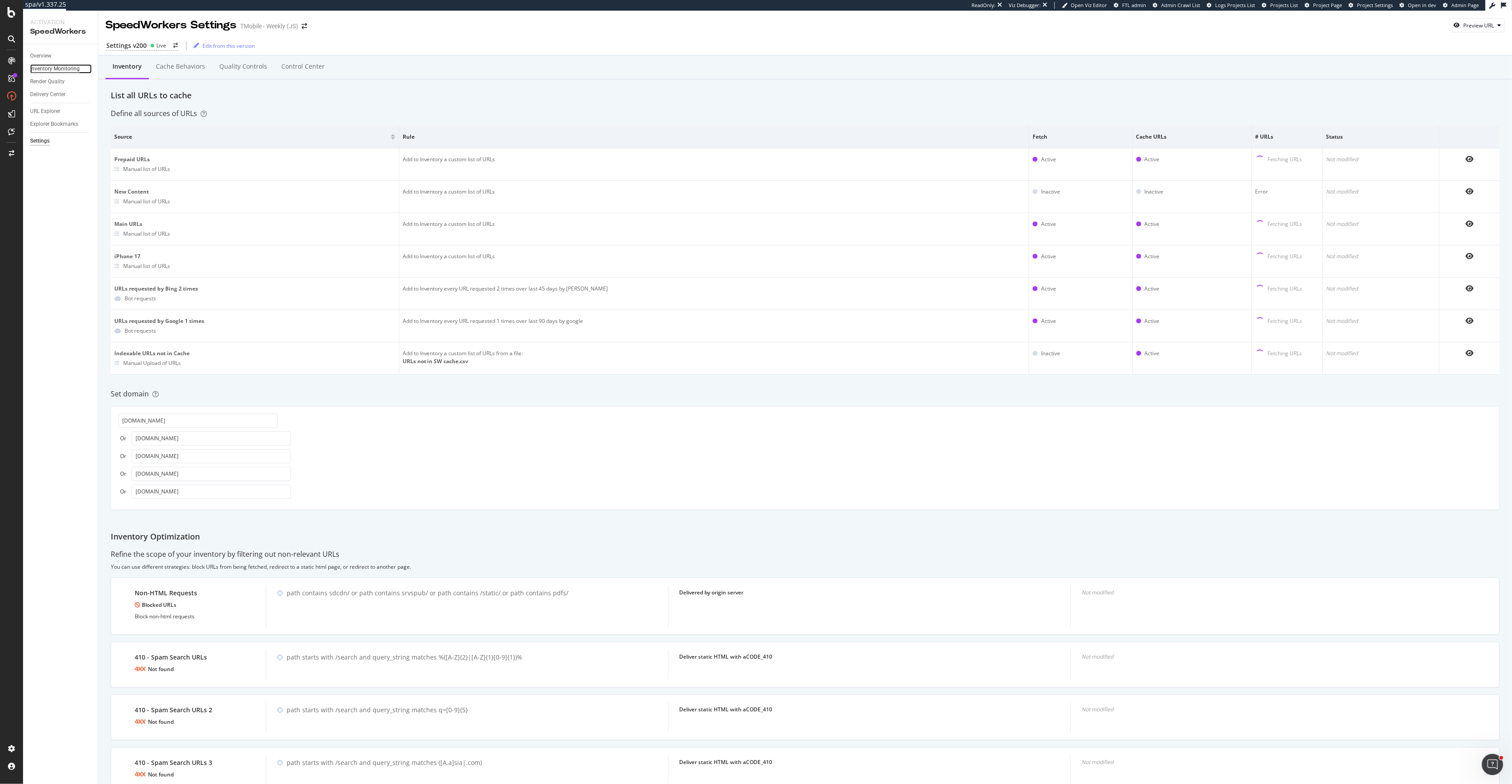
click at [61, 70] on div "Inventory Monitoring" at bounding box center [55, 69] width 50 height 9
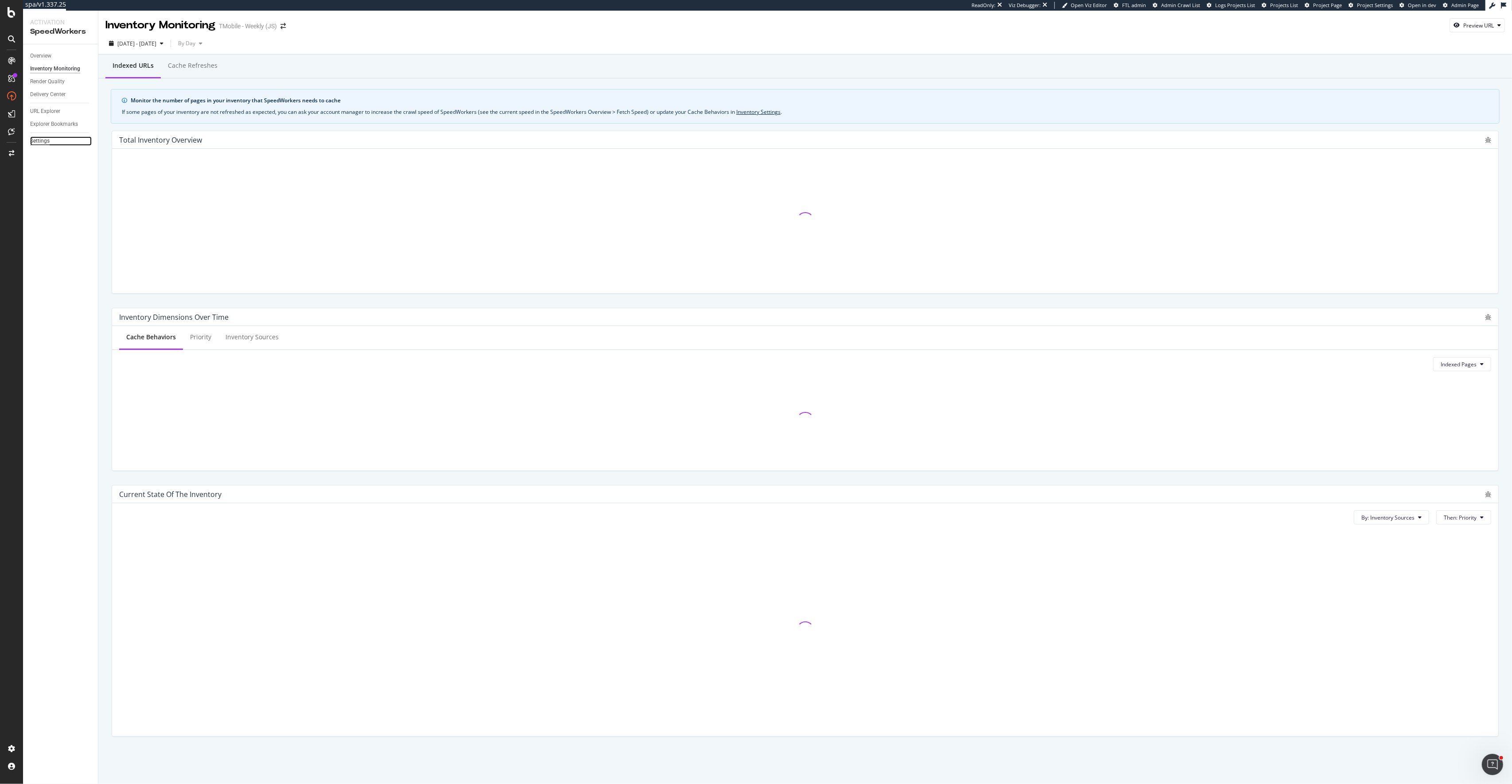
click at [42, 144] on div "Settings" at bounding box center [39, 141] width 19 height 9
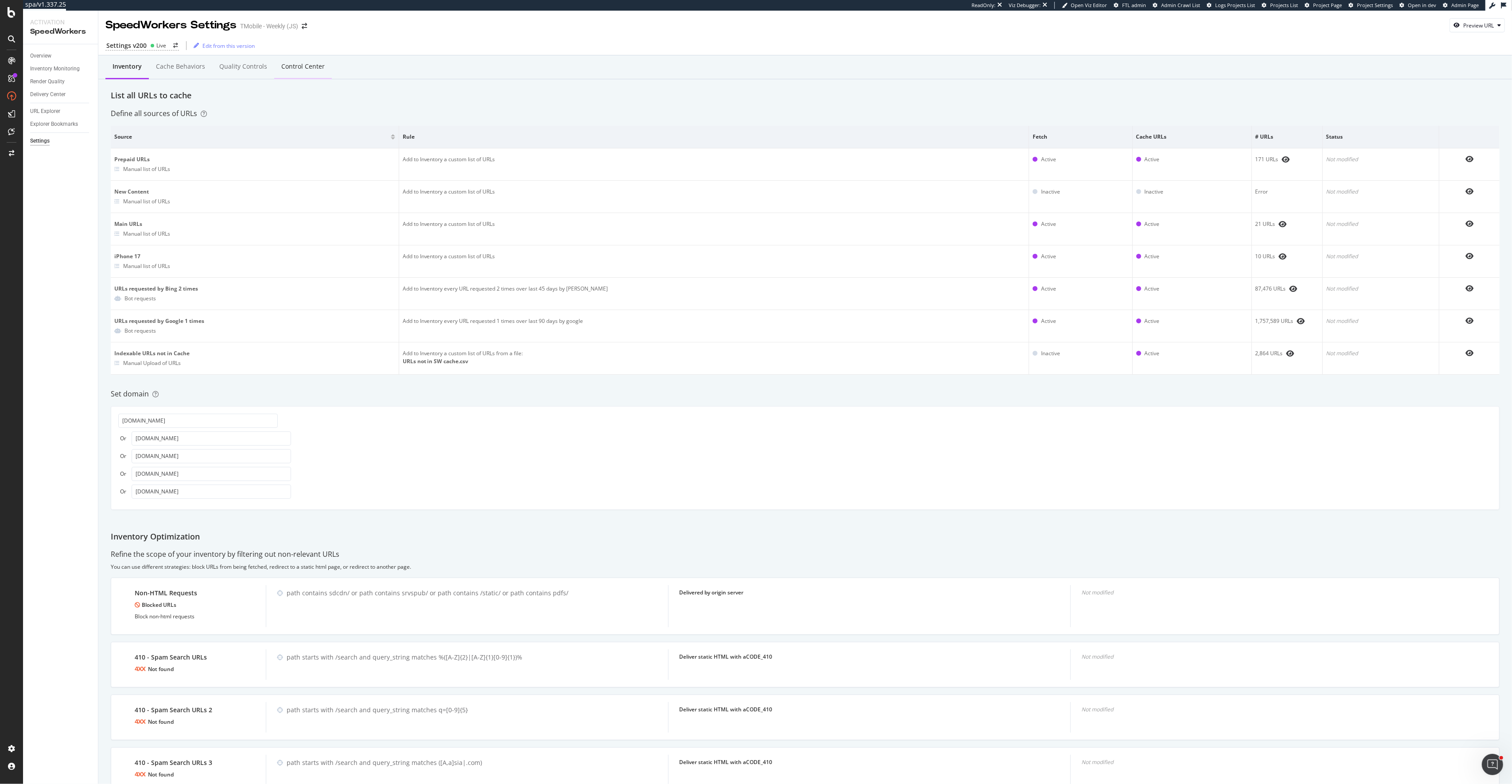
click at [295, 60] on div "Control Center" at bounding box center [303, 67] width 58 height 25
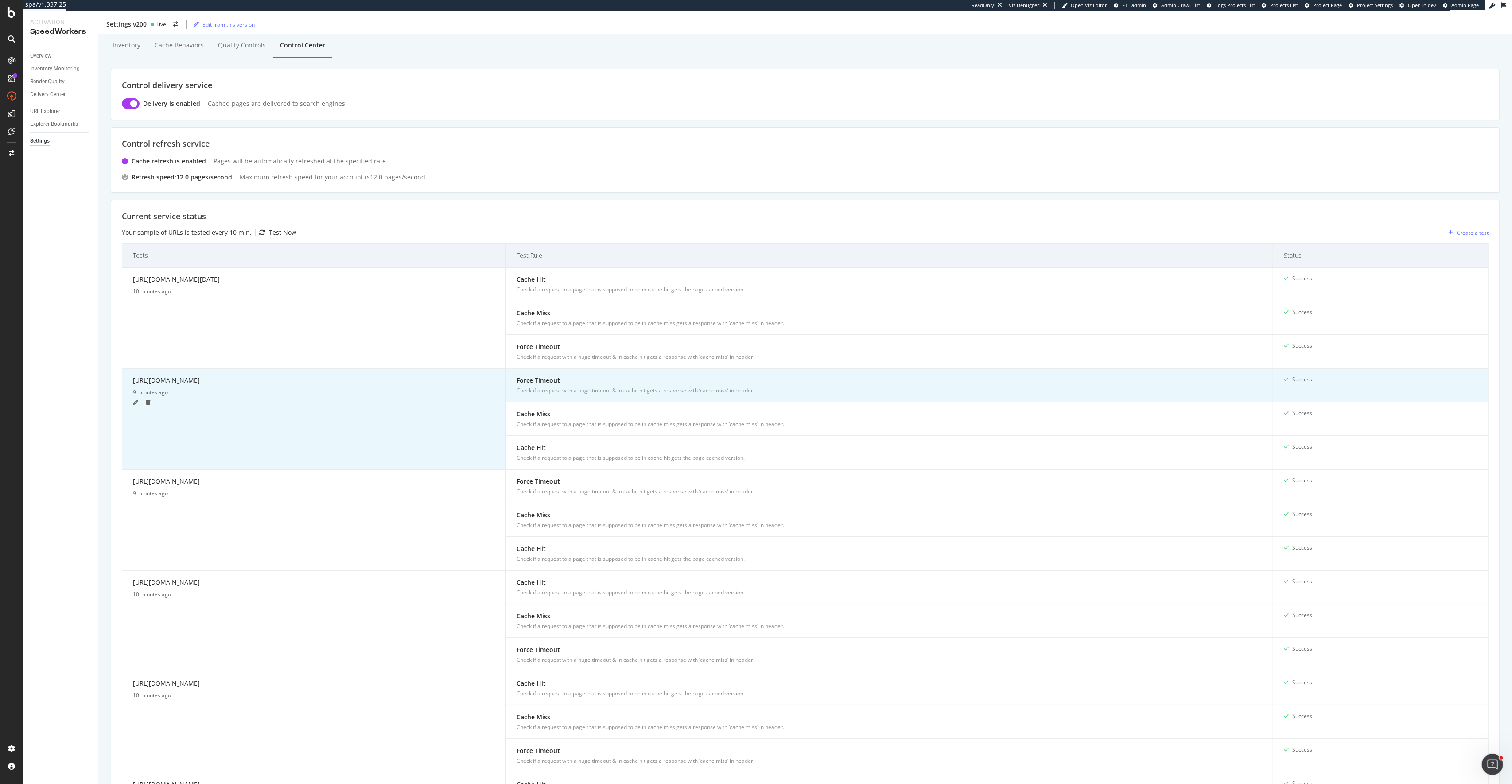
scroll to position [725, 0]
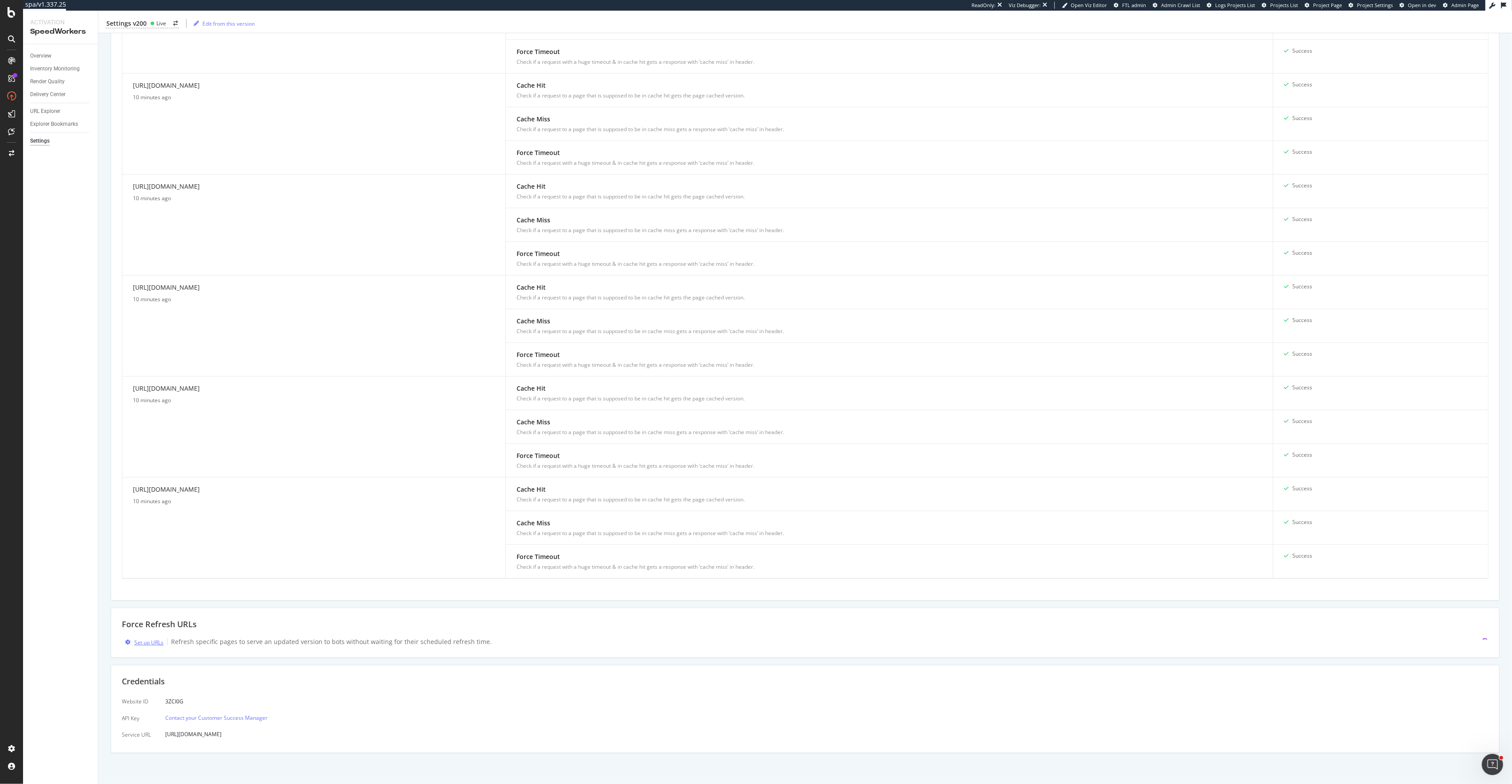
click at [151, 640] on div "Set up URLs" at bounding box center [149, 642] width 29 height 8
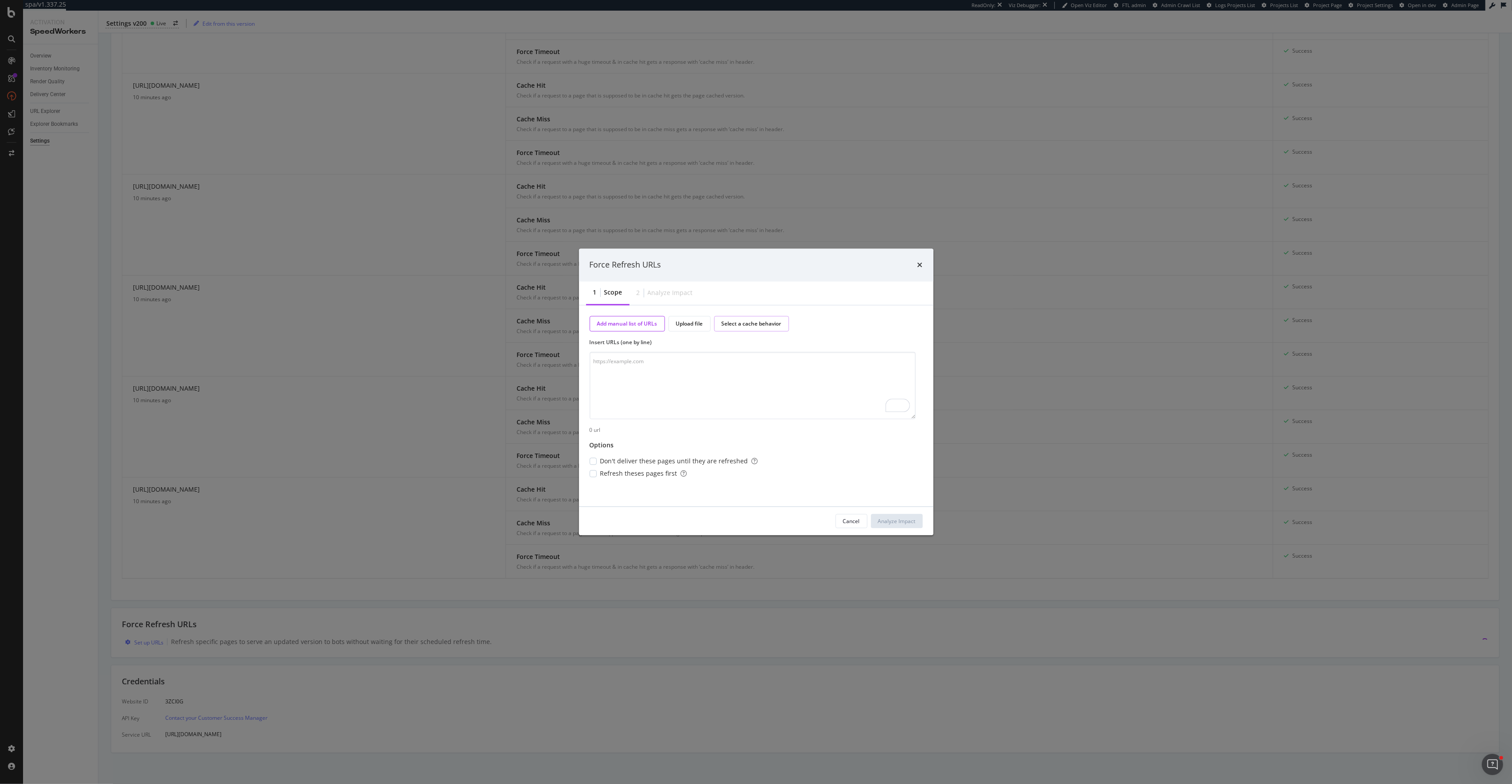
click at [778, 317] on div "Select a cache behavior" at bounding box center [752, 323] width 75 height 15
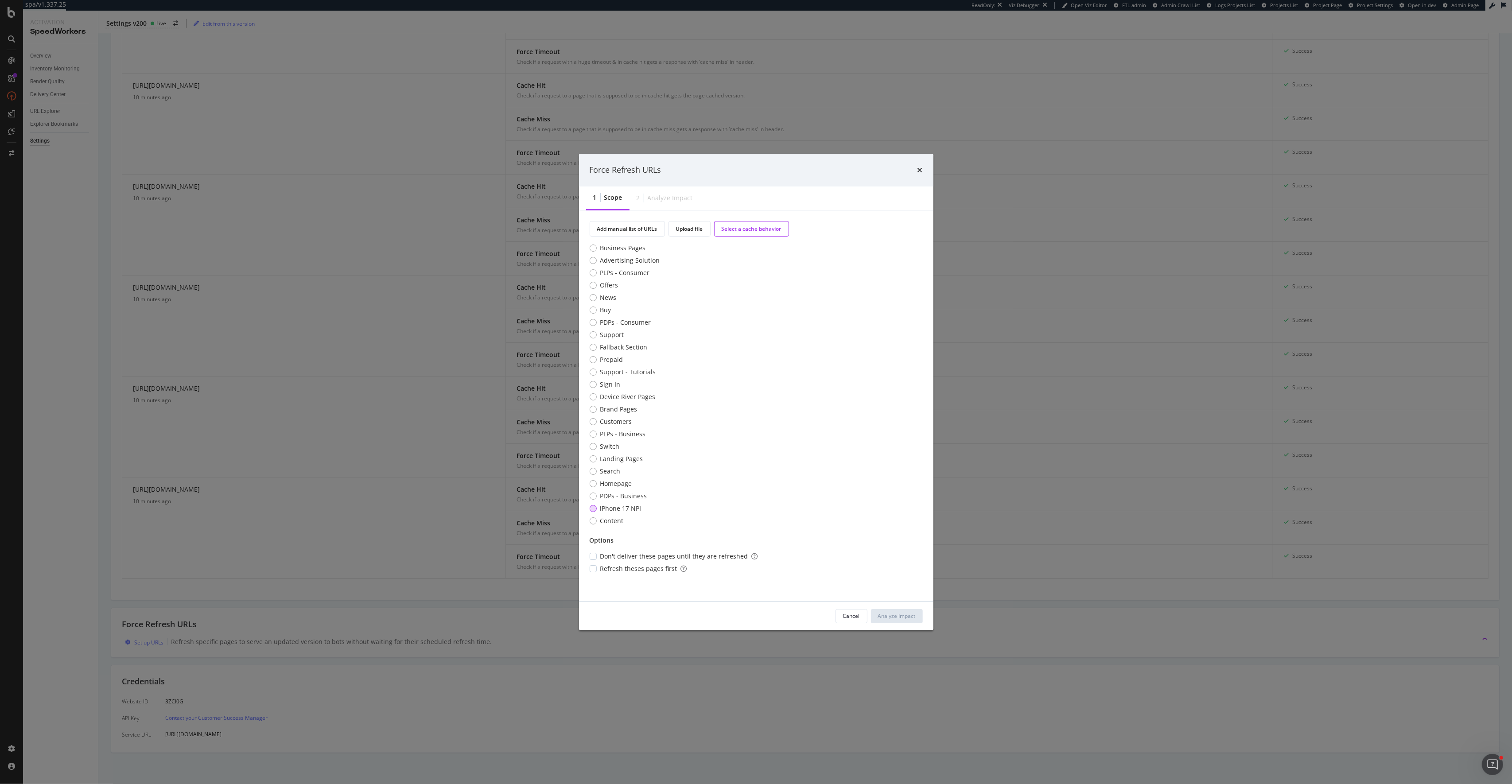
click at [629, 509] on div "iPhone 17 NPI" at bounding box center [621, 508] width 41 height 9
click at [898, 614] on div "Analyze Impact" at bounding box center [897, 616] width 38 height 8
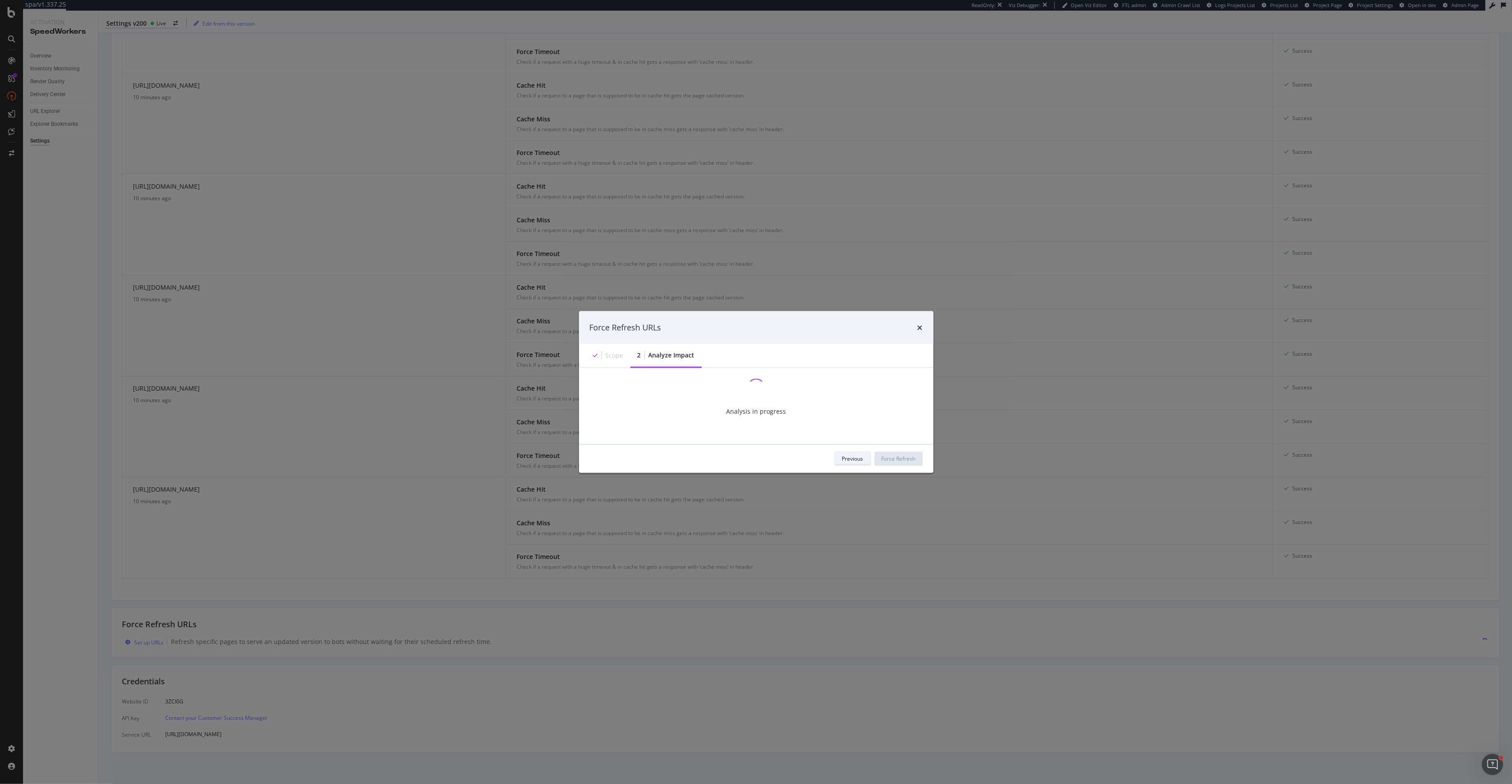
click at [852, 463] on div "Previous" at bounding box center [853, 458] width 21 height 12
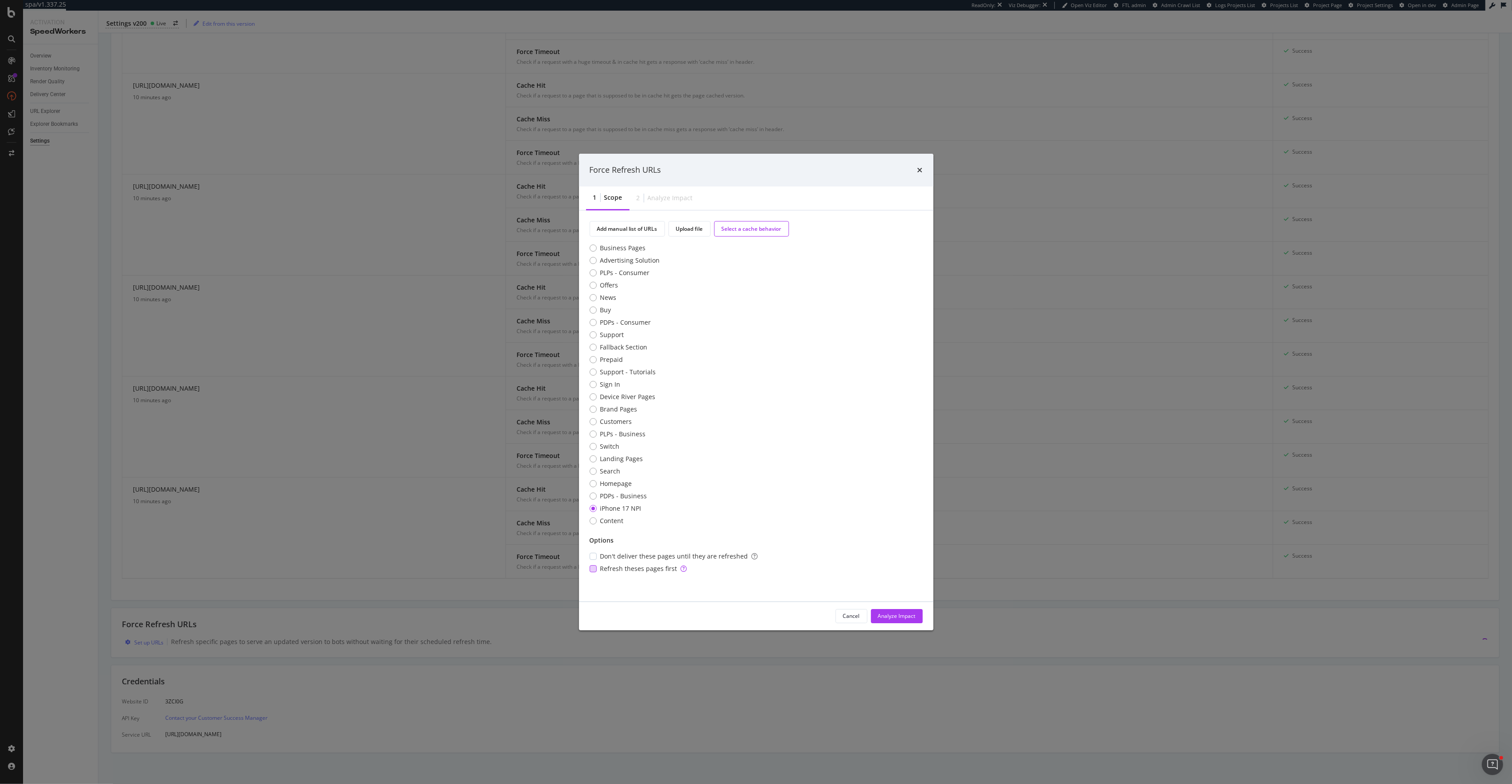
click at [621, 566] on span "Refresh theses pages first" at bounding box center [644, 569] width 87 height 9
click at [910, 615] on div "Analyze Impact" at bounding box center [897, 616] width 38 height 8
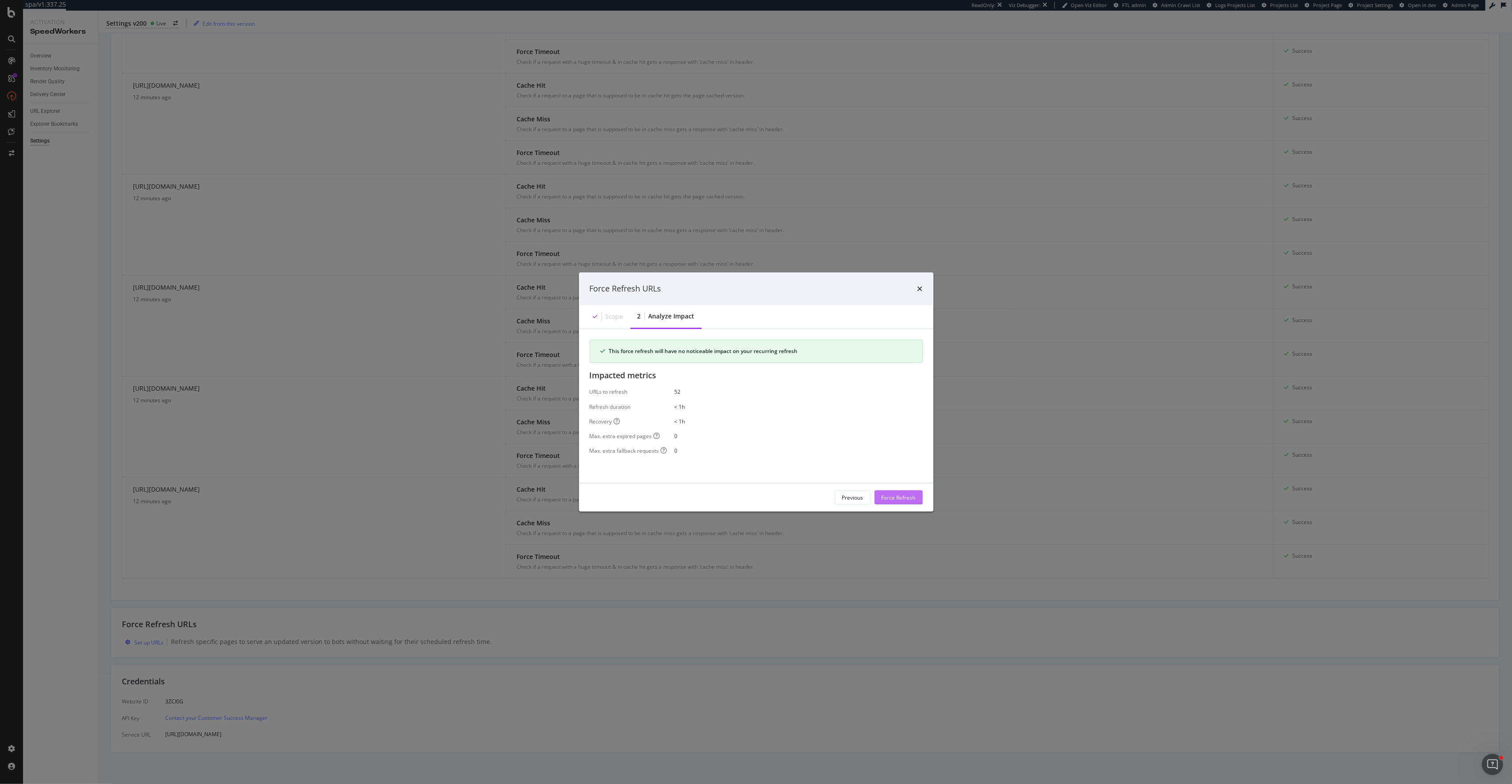
click at [911, 500] on div "Force Refresh" at bounding box center [899, 497] width 34 height 8
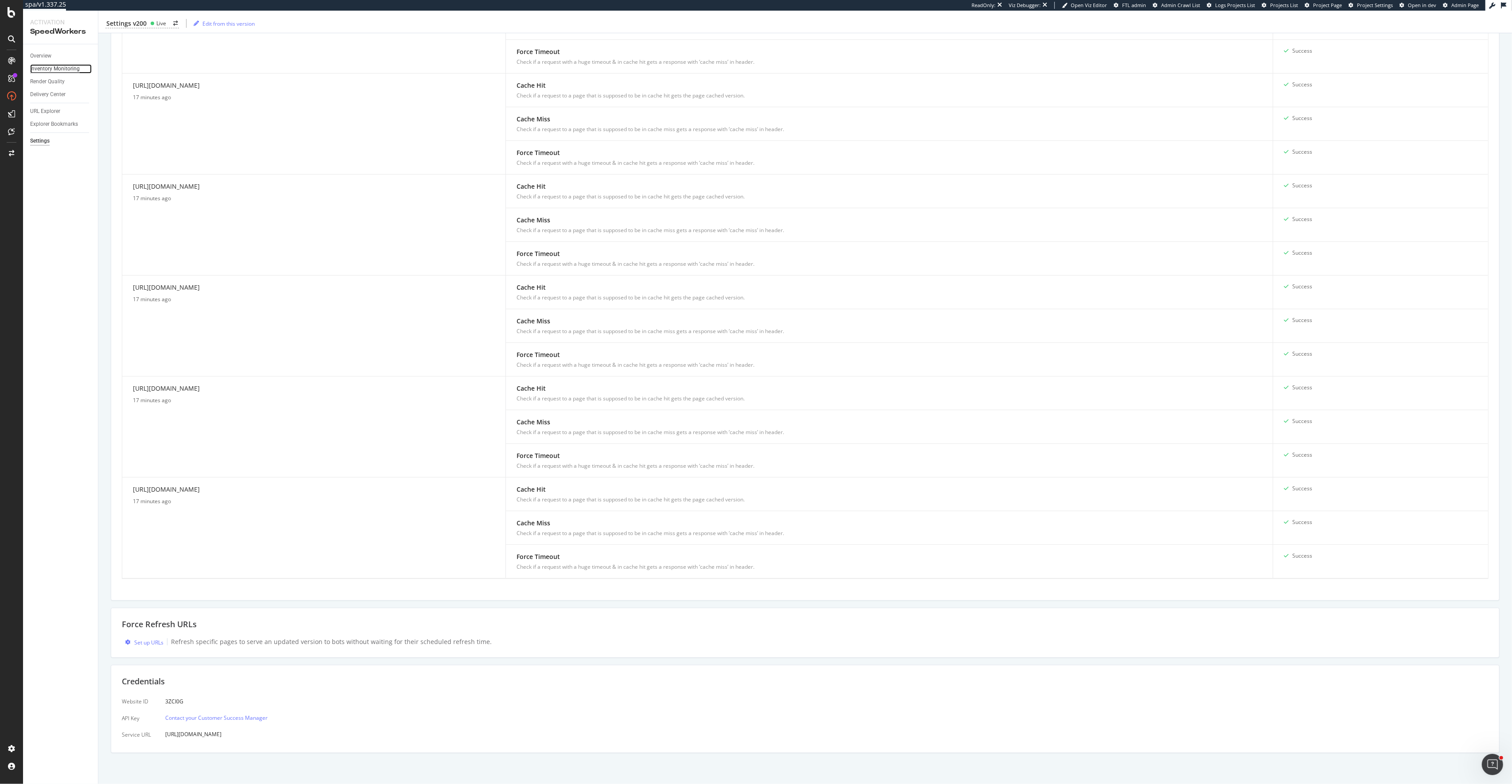
click at [54, 70] on div "Inventory Monitoring" at bounding box center [55, 69] width 50 height 9
click at [40, 142] on div "Settings" at bounding box center [39, 141] width 19 height 9
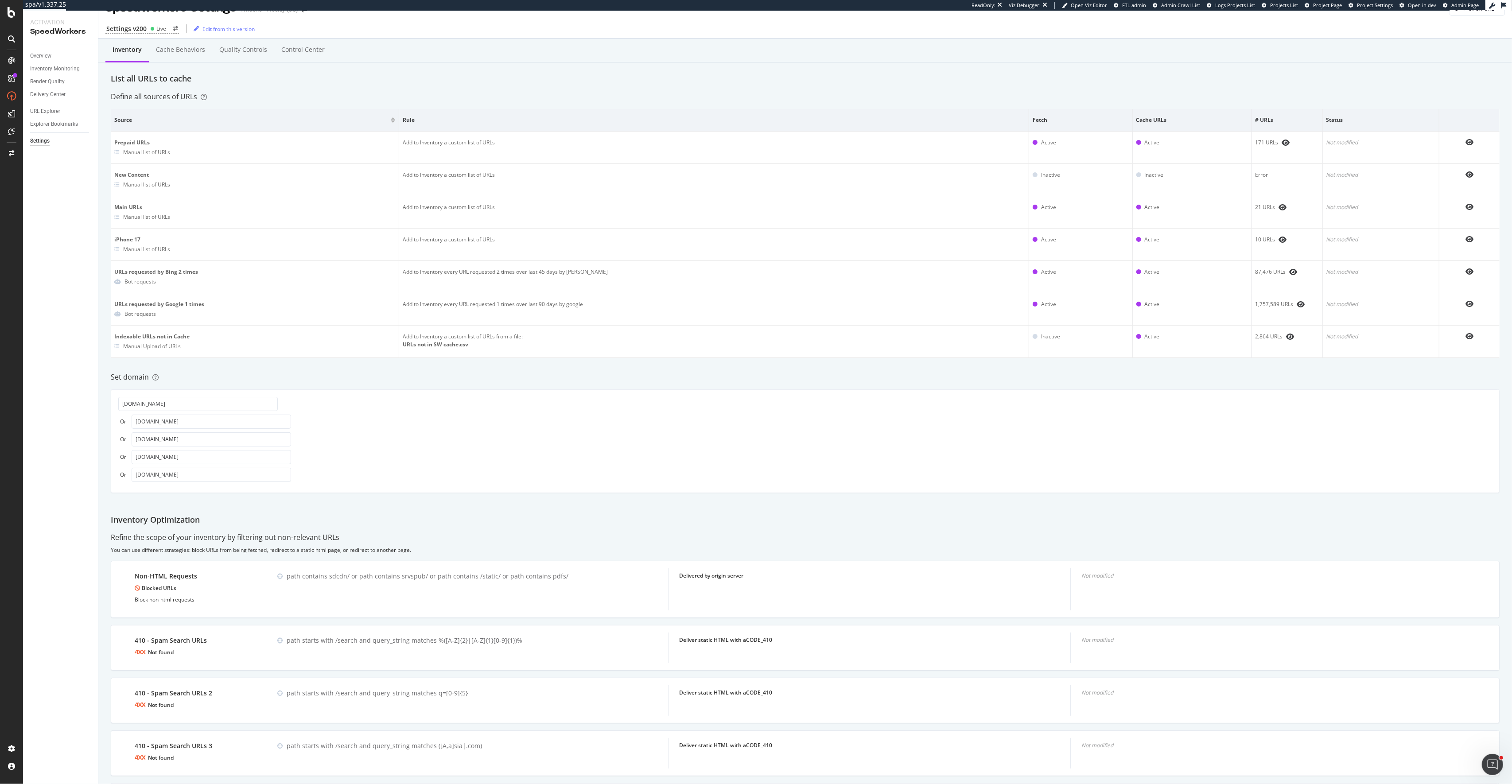
scroll to position [18, 0]
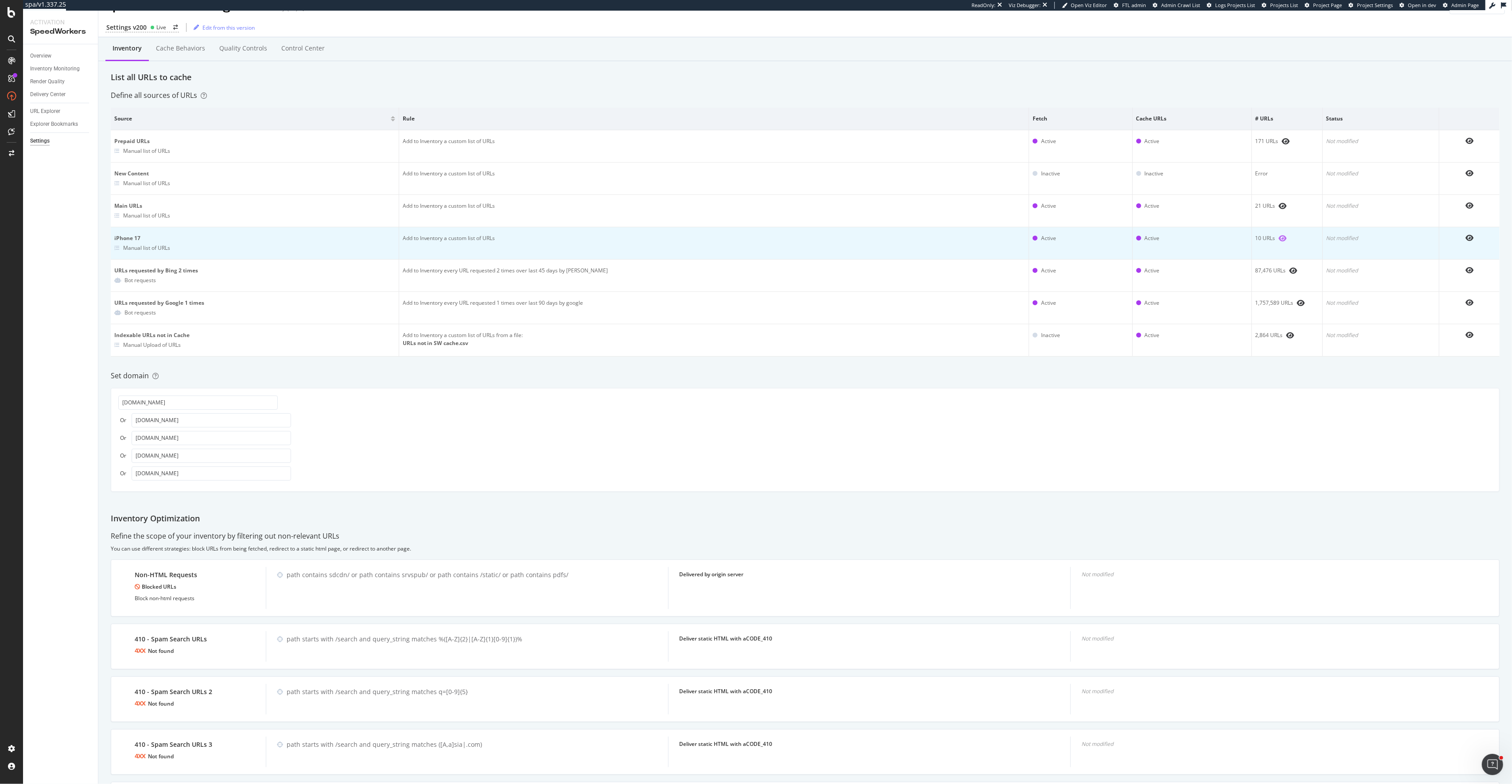
click at [1279, 238] on icon "eye" at bounding box center [1283, 238] width 8 height 7
click at [1279, 239] on icon "eye" at bounding box center [1283, 240] width 8 height 7
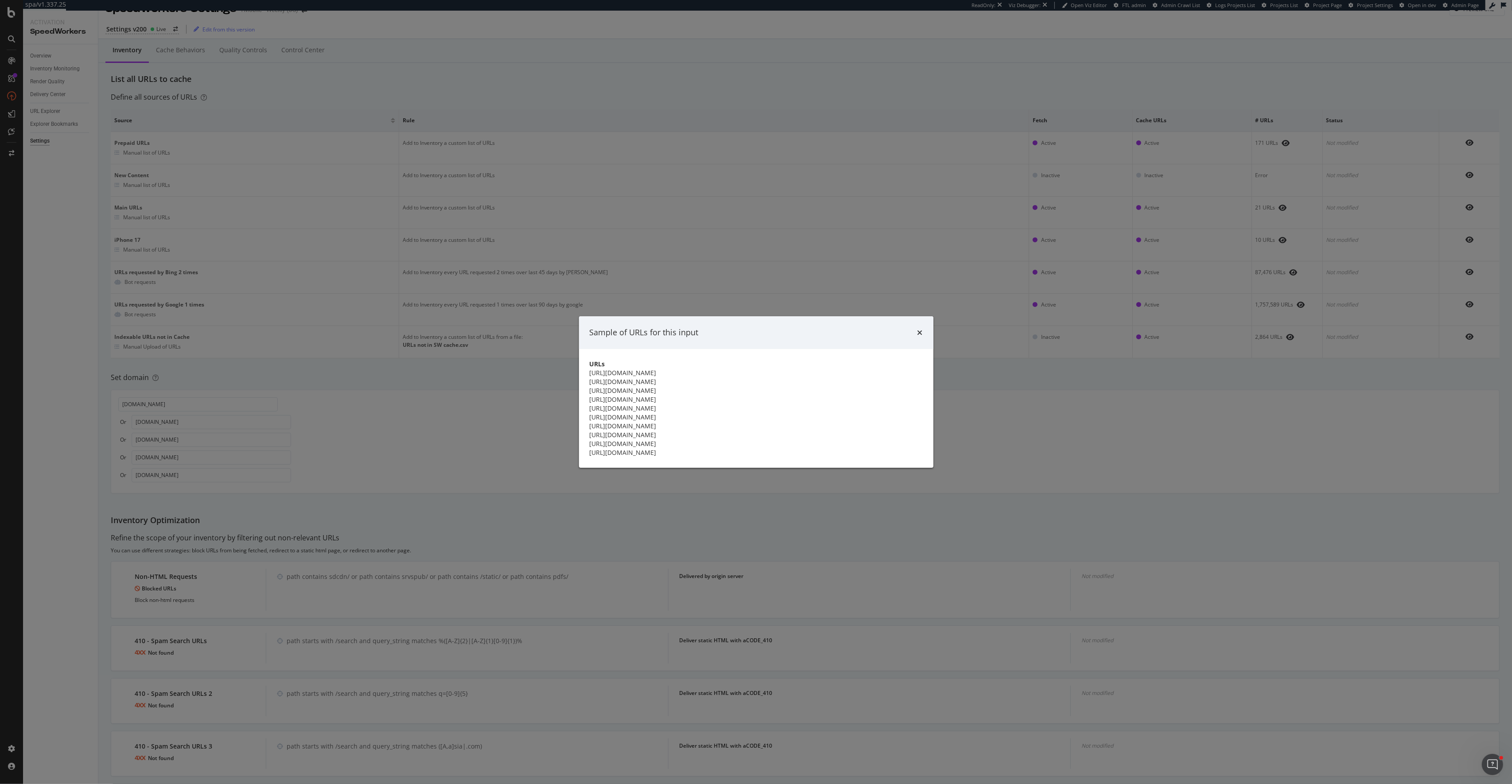
drag, startPoint x: 759, startPoint y: 478, endPoint x: 590, endPoint y: 344, distance: 215.7
click at [590, 369] on tbody "https://www.t-mobile.com/cell-phone/apple-iphone-17 https://www.t-mobile.com/ce…" at bounding box center [757, 413] width 333 height 89
click at [485, 299] on div "Sample of URLs for this input URLs https://www.t-mobile.com/cell-phone/apple-ip…" at bounding box center [756, 392] width 1512 height 784
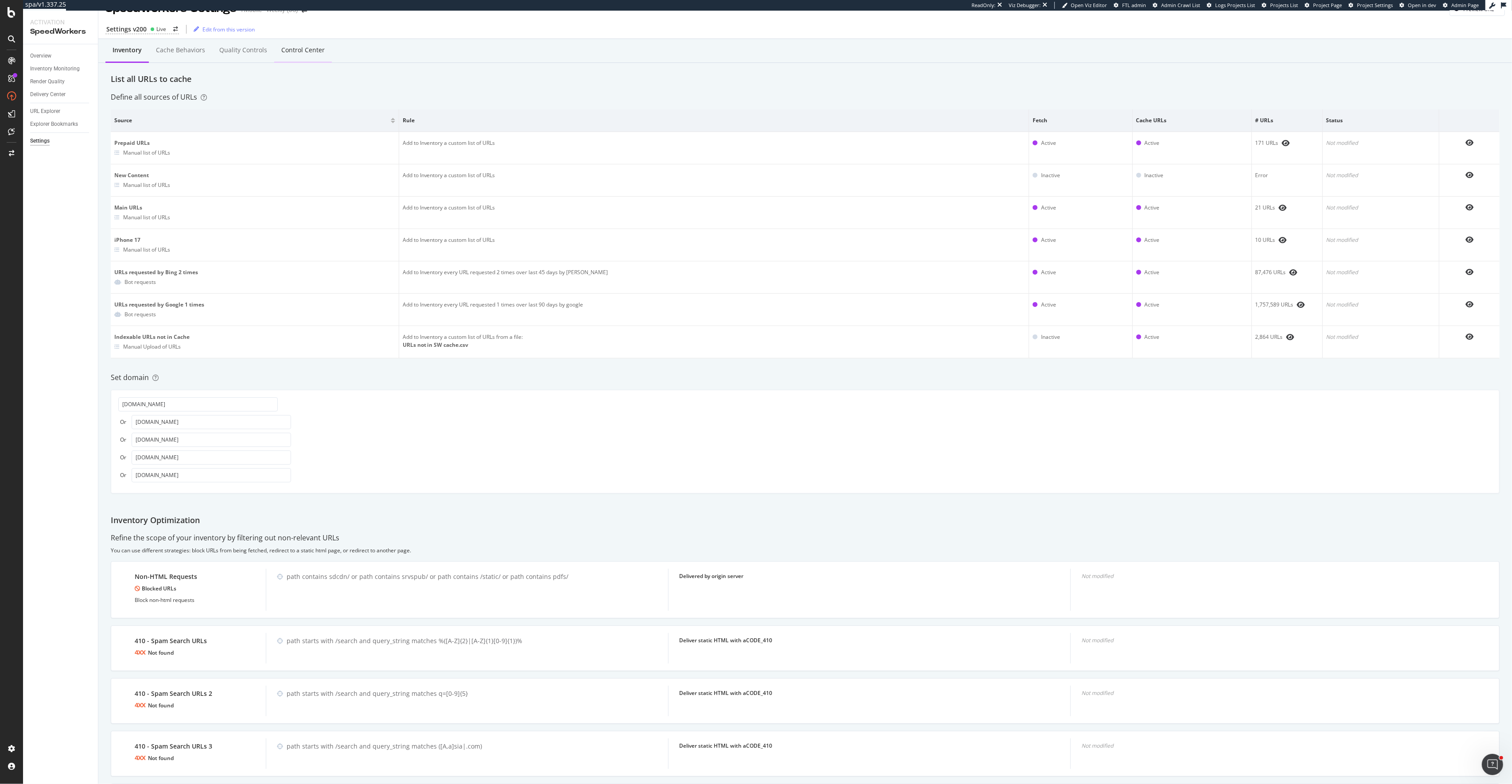
click at [299, 39] on div "Control Center" at bounding box center [303, 51] width 58 height 25
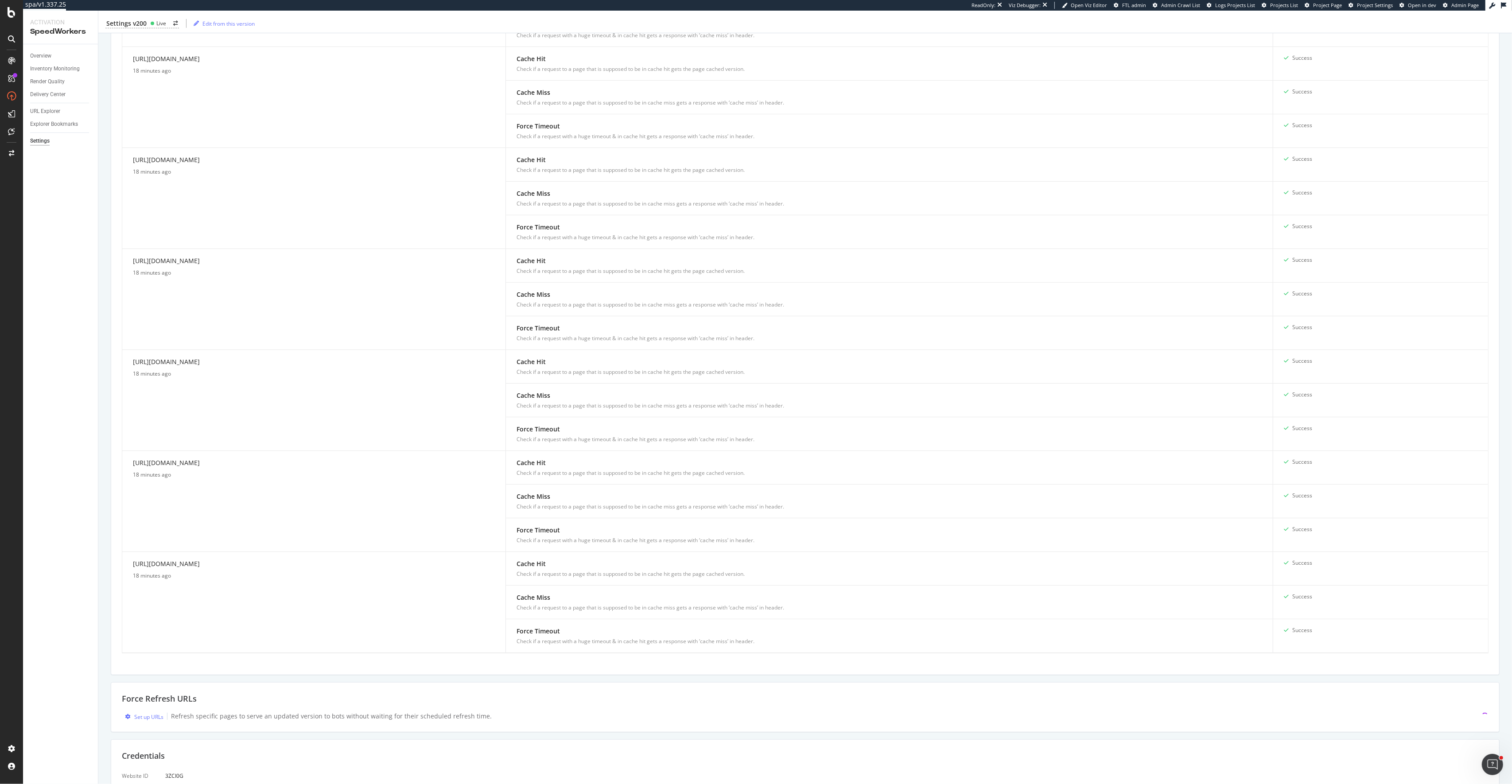
scroll to position [725, 0]
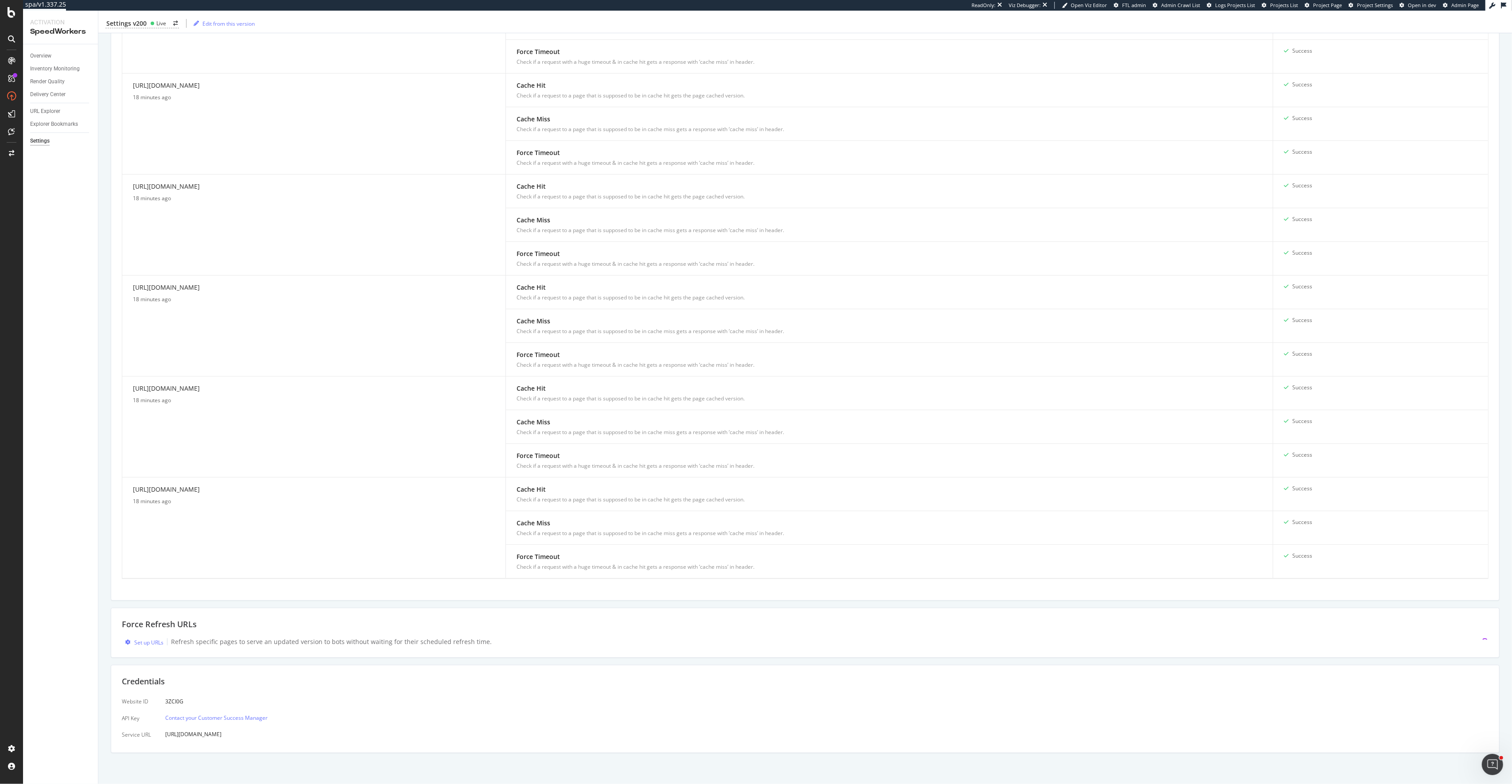
click at [146, 637] on span "Set up URLs" at bounding box center [143, 642] width 42 height 9
click at [146, 639] on div "Set up URLs" at bounding box center [149, 642] width 29 height 8
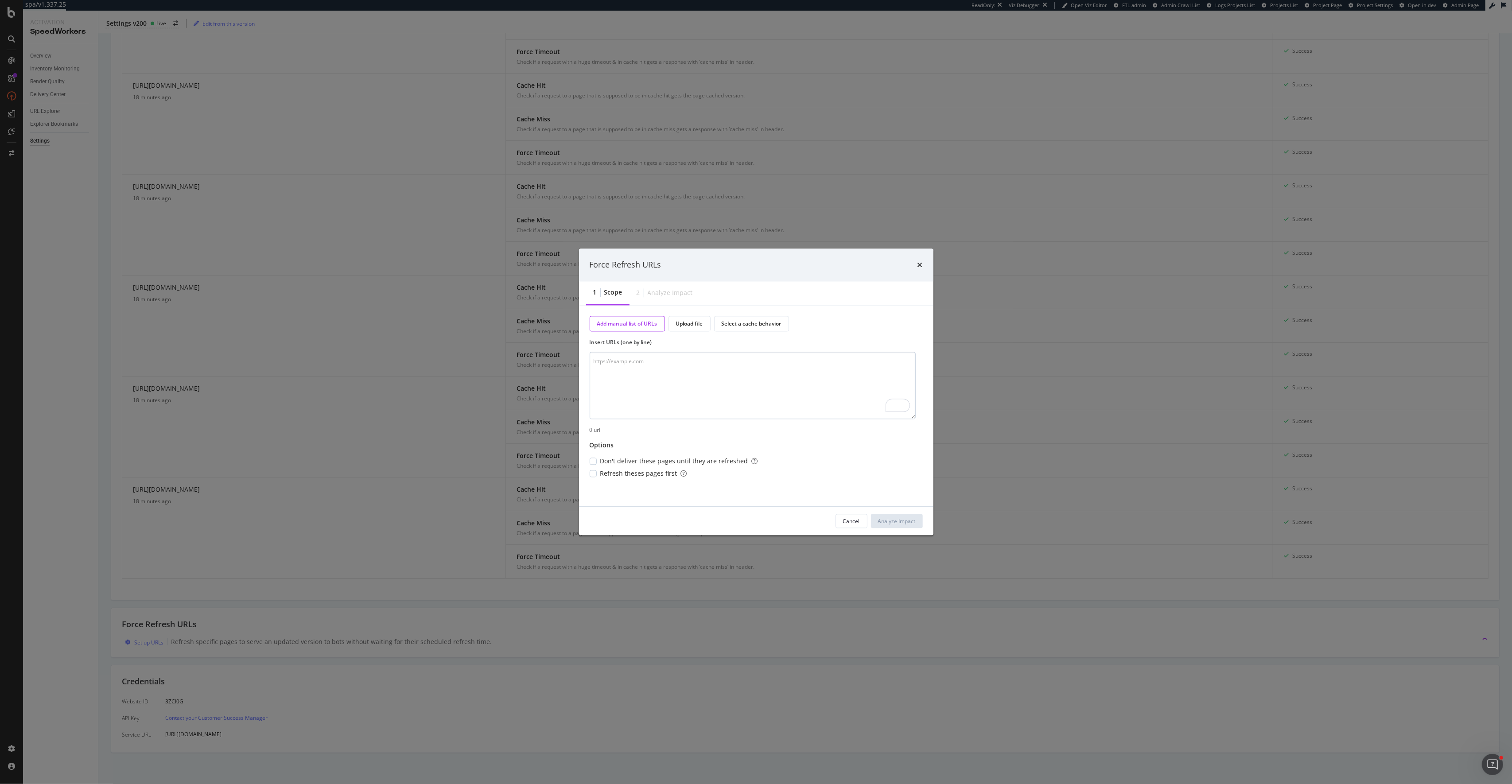
click at [770, 393] on textarea "To enrich screen reader interactions, please activate Accessibility in Grammarl…" at bounding box center [753, 385] width 326 height 67
type textarea "https://www.t-mobile.com/cell-phone/apple-iphone-17 https://www.t-mobile.com/ce…"
click at [606, 471] on span "Refresh theses pages first" at bounding box center [644, 474] width 87 height 9
click at [903, 522] on div "Analyze Impact" at bounding box center [897, 521] width 38 height 8
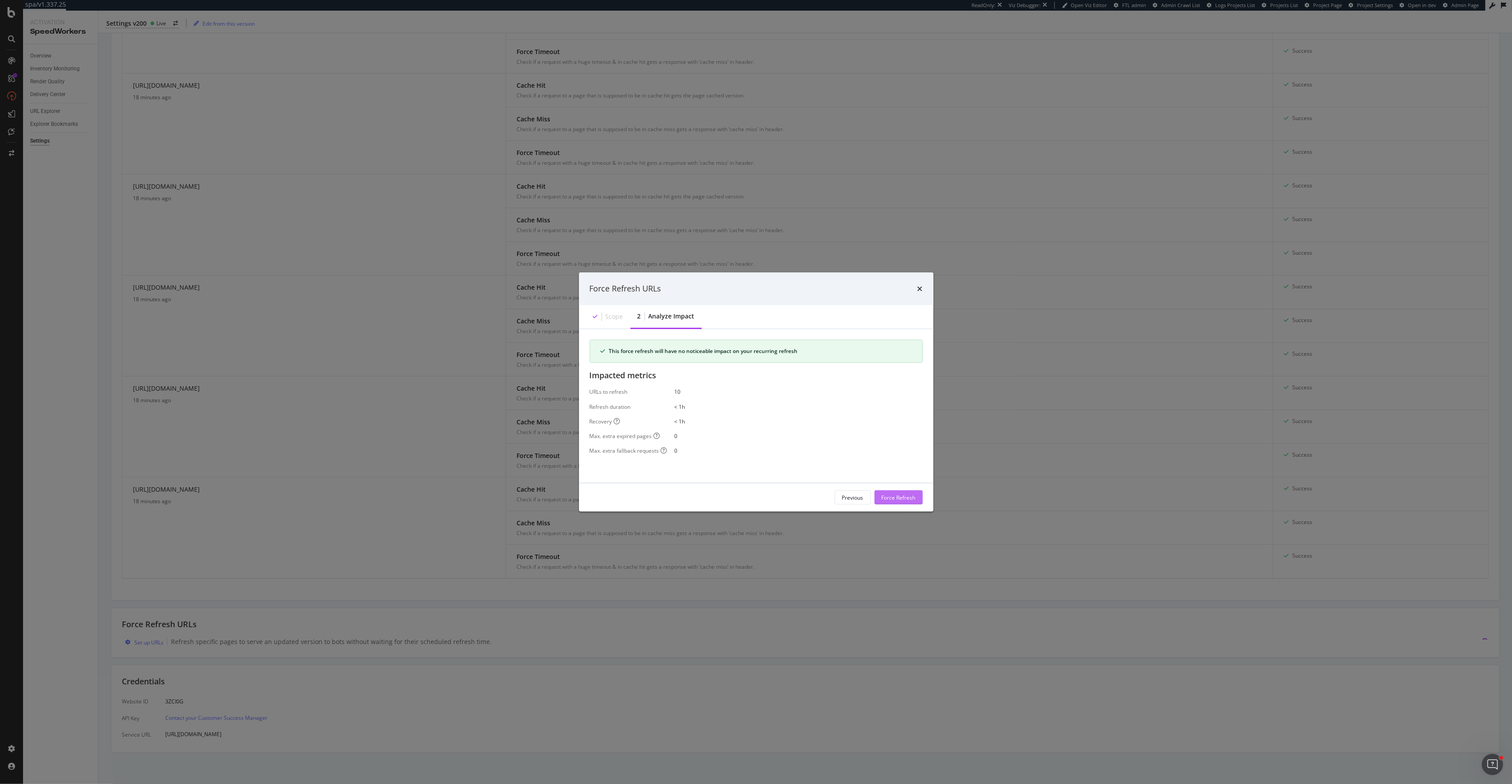
click at [899, 498] on div "Force Refresh" at bounding box center [899, 497] width 34 height 8
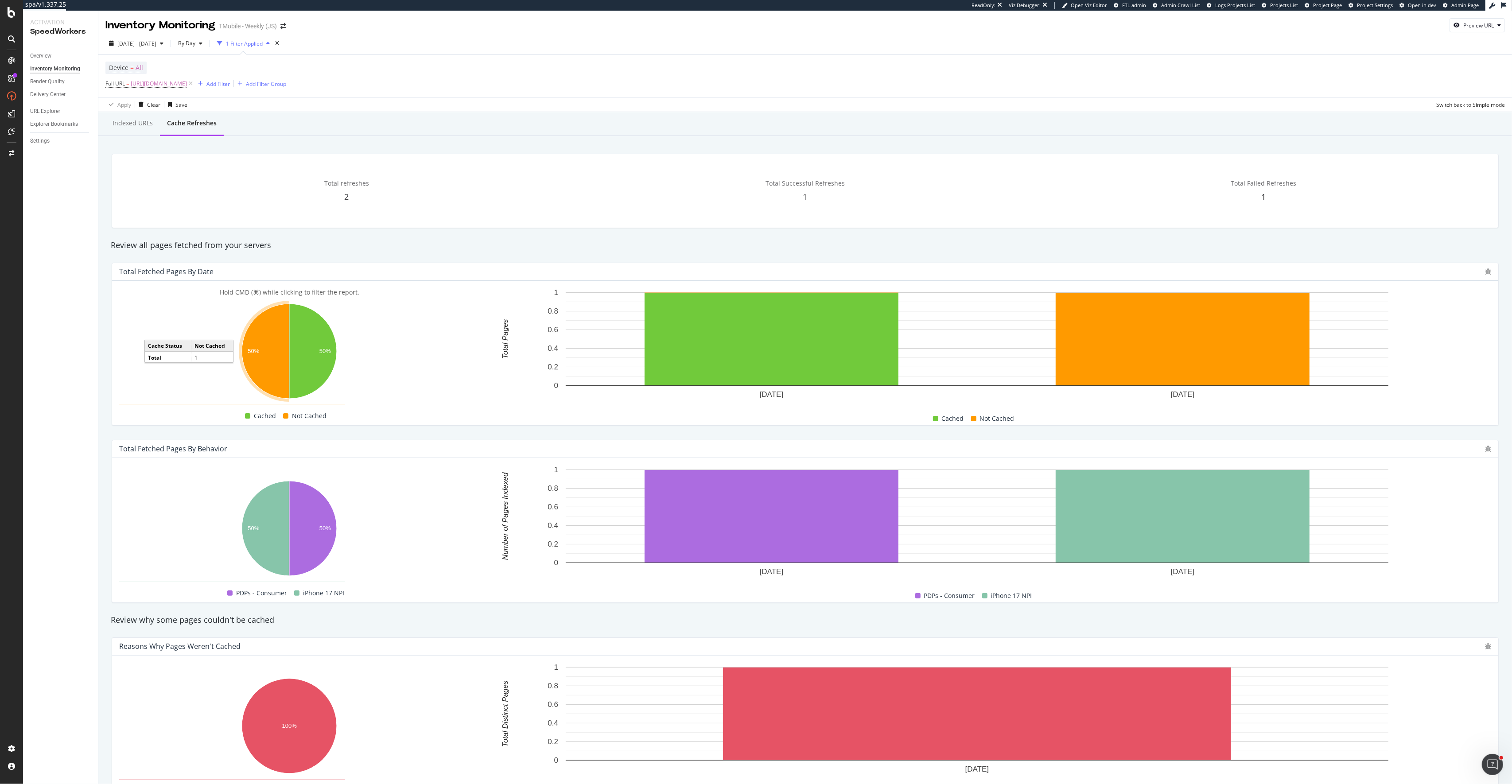
click at [280, 352] on icon "A chart." at bounding box center [265, 352] width 48 height 95
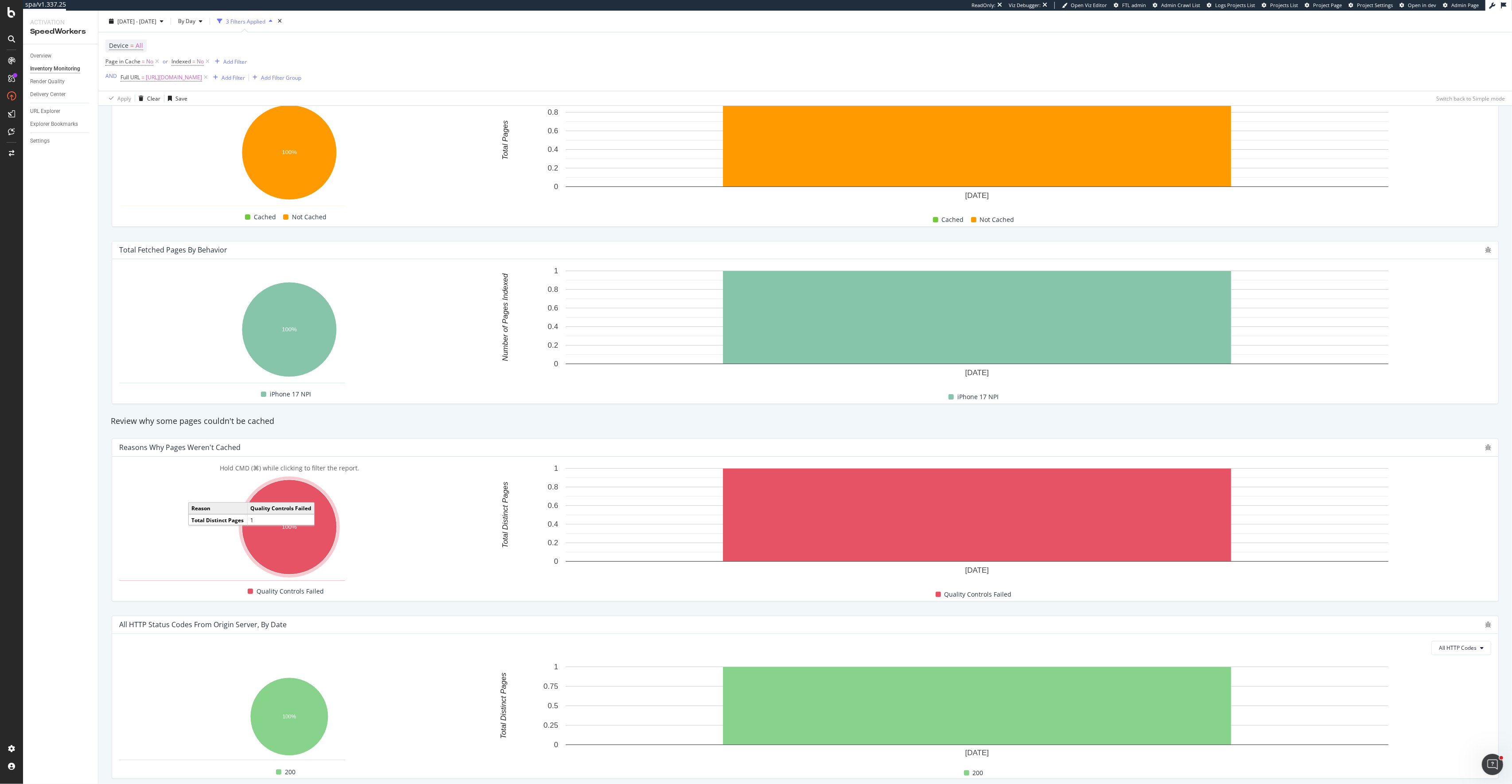
scroll to position [204, 0]
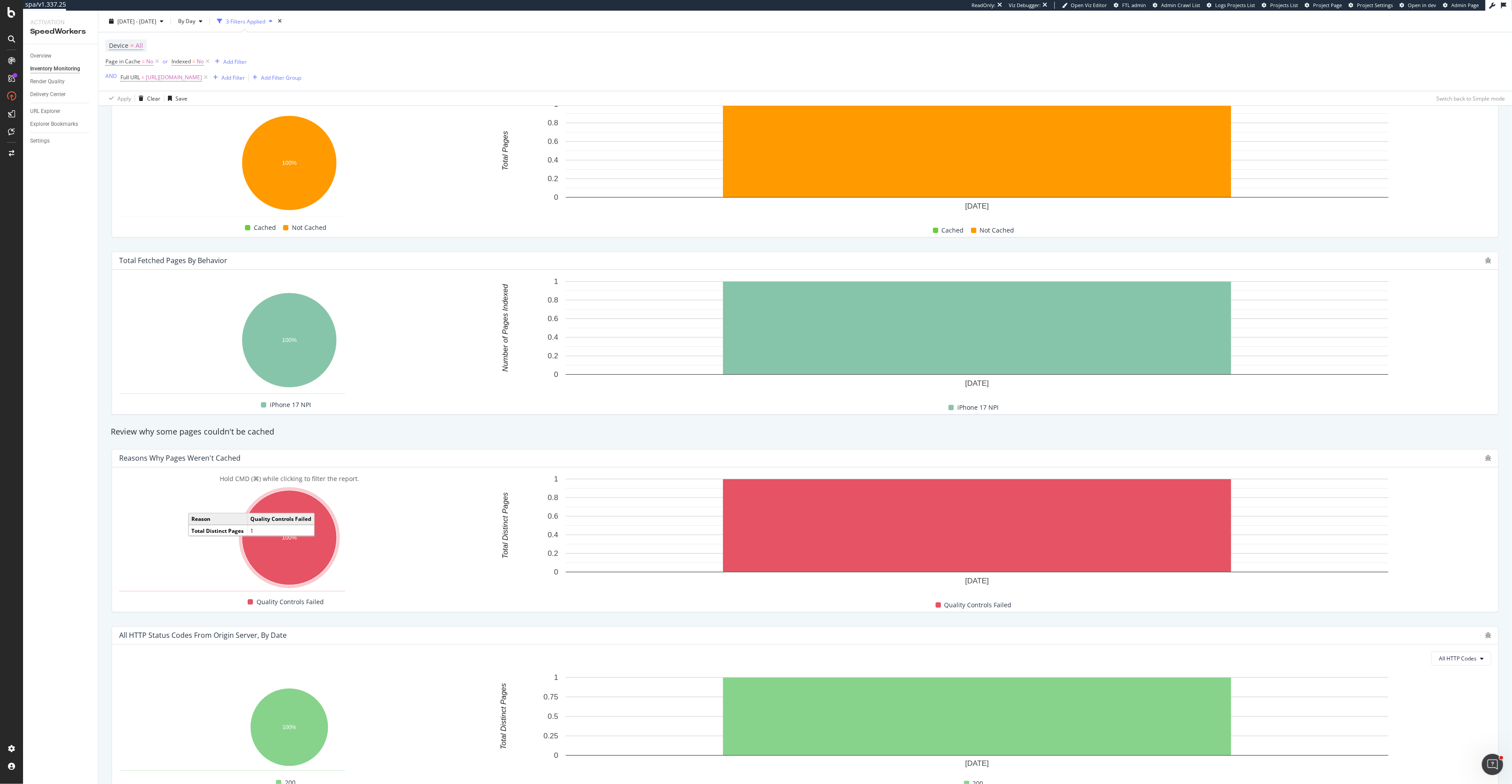
click at [313, 526] on ellipse "A chart." at bounding box center [289, 538] width 95 height 95
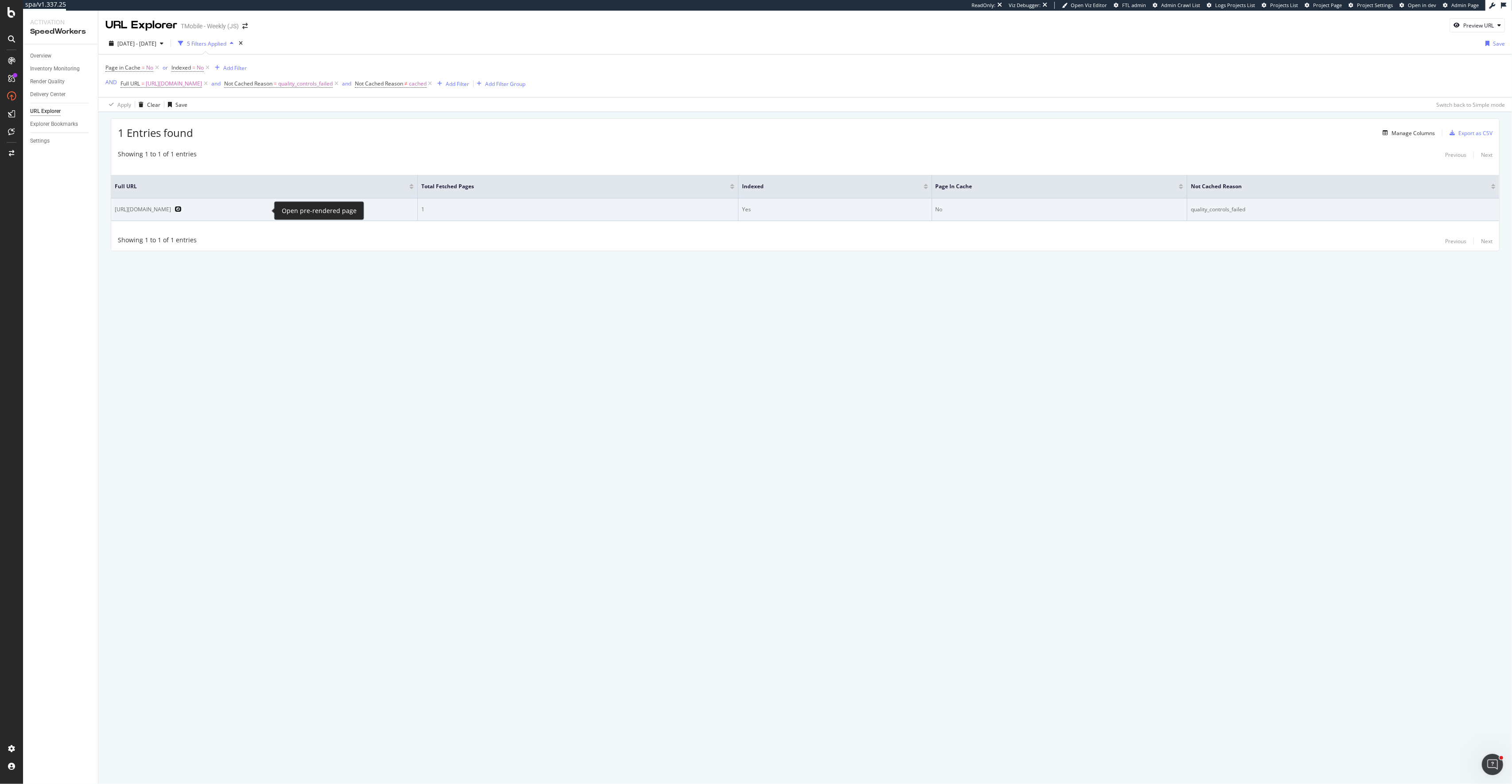
click at [181, 211] on icon "Preview https://www.t-mobile.com/cell-phone/apple-iphone-17-pro" at bounding box center [178, 209] width 7 height 6
